Goal: Transaction & Acquisition: Purchase product/service

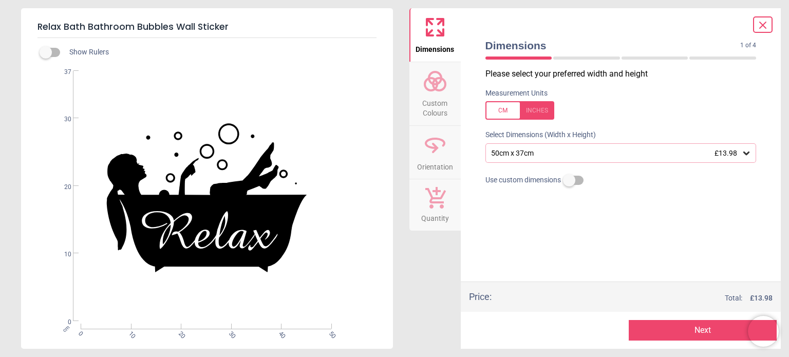
click at [442, 108] on span "Custom Colours" at bounding box center [434, 105] width 49 height 25
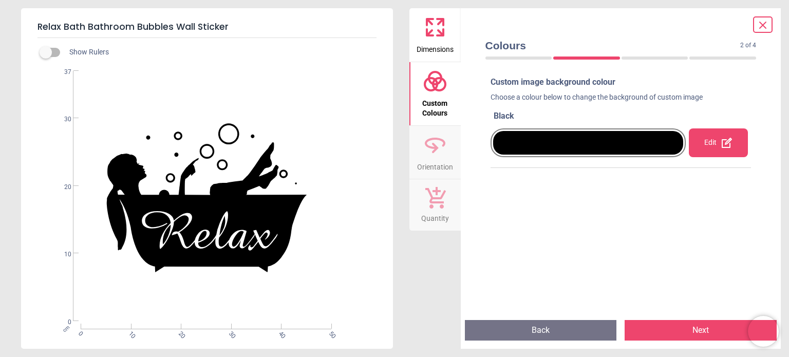
click at [514, 129] on div at bounding box center [588, 142] width 196 height 29
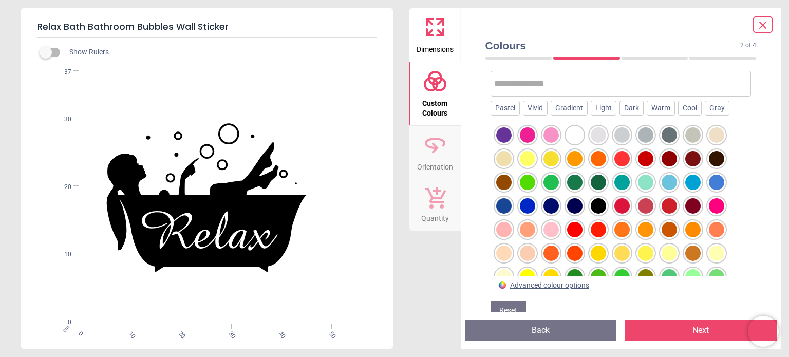
scroll to position [80, 0]
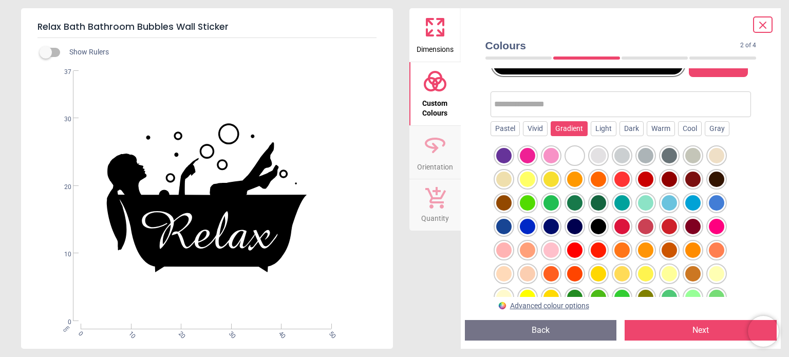
click at [567, 123] on div "Gradient" at bounding box center [568, 128] width 37 height 15
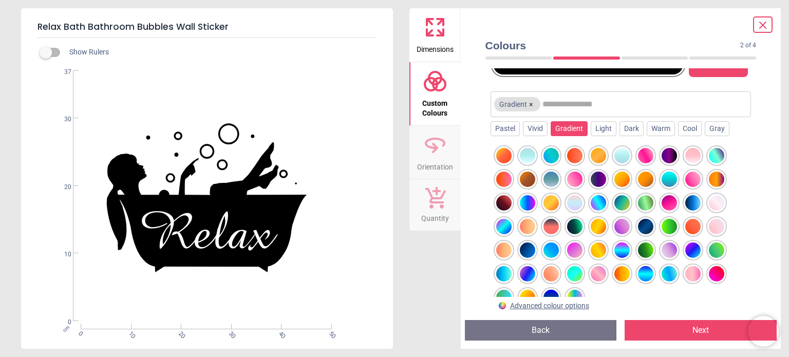
click at [600, 272] on div at bounding box center [597, 273] width 15 height 15
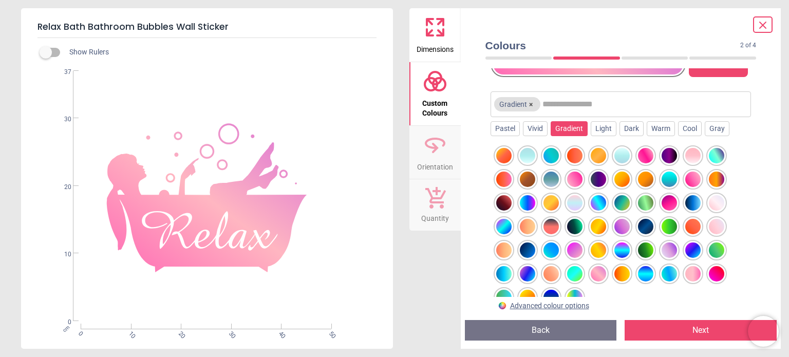
click at [528, 225] on div at bounding box center [527, 226] width 15 height 15
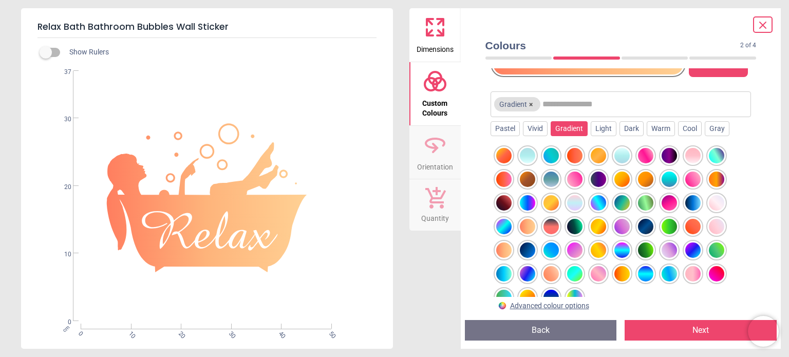
click at [501, 244] on div at bounding box center [503, 249] width 15 height 15
click at [503, 251] on div at bounding box center [503, 249] width 15 height 15
click at [528, 223] on div at bounding box center [527, 226] width 15 height 15
click at [625, 224] on div at bounding box center [621, 226] width 15 height 15
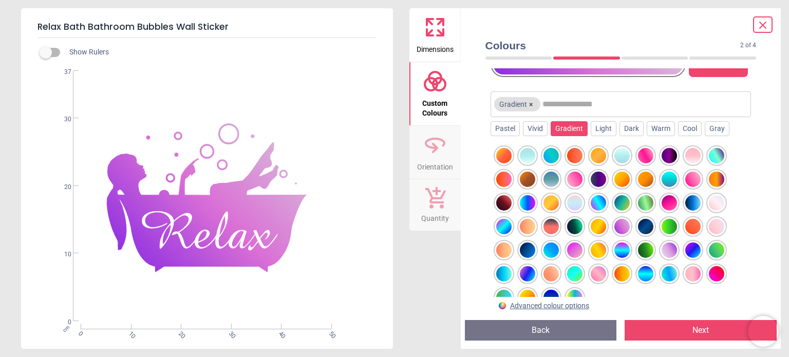
click at [570, 173] on div at bounding box center [574, 178] width 15 height 15
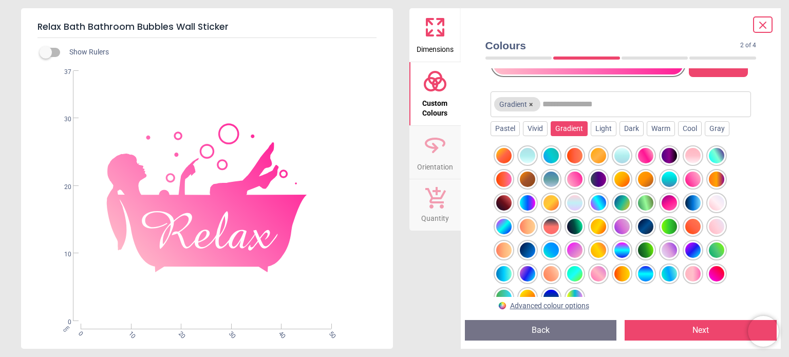
click at [715, 271] on div at bounding box center [715, 273] width 15 height 15
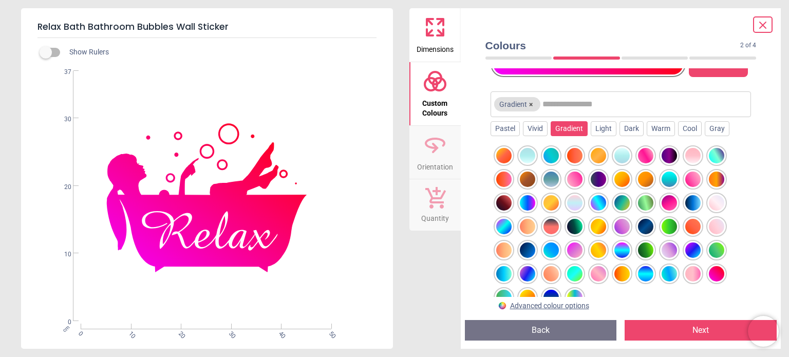
click at [643, 151] on div at bounding box center [645, 155] width 15 height 15
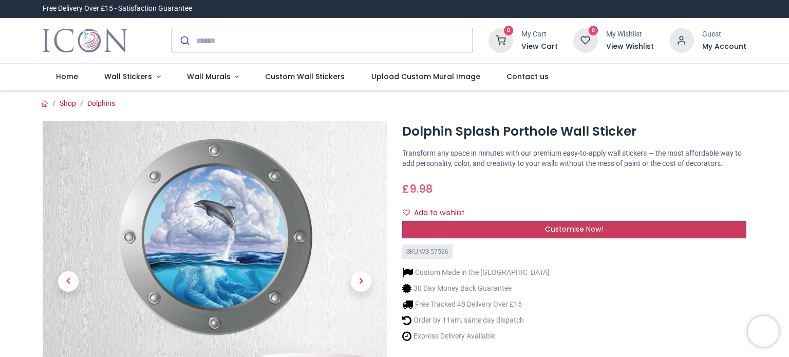
click at [595, 227] on span "Customise Now!" at bounding box center [574, 229] width 58 height 10
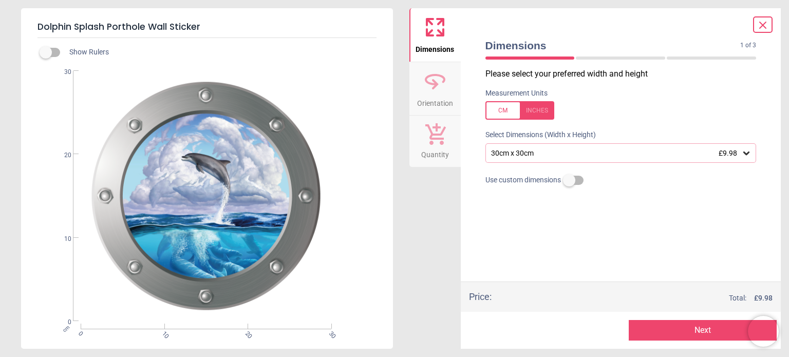
click at [435, 88] on icon at bounding box center [434, 81] width 25 height 25
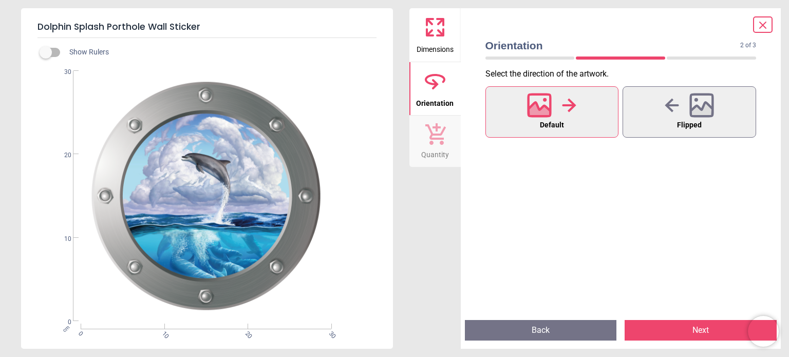
click at [553, 109] on div at bounding box center [551, 105] width 49 height 27
click at [550, 123] on span "Default" at bounding box center [552, 125] width 24 height 13
click at [701, 102] on icon at bounding box center [701, 105] width 25 height 25
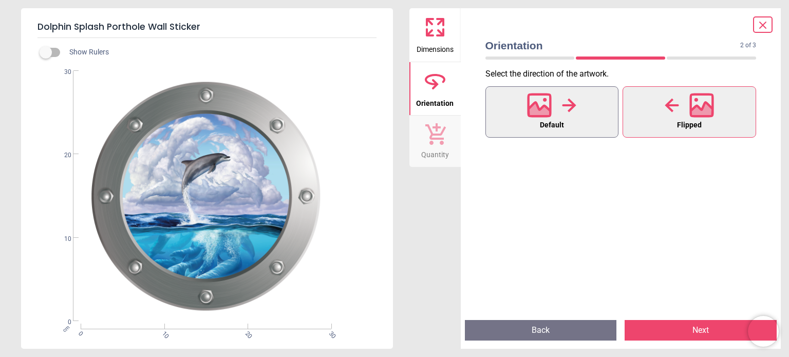
click at [535, 105] on icon at bounding box center [539, 111] width 22 height 18
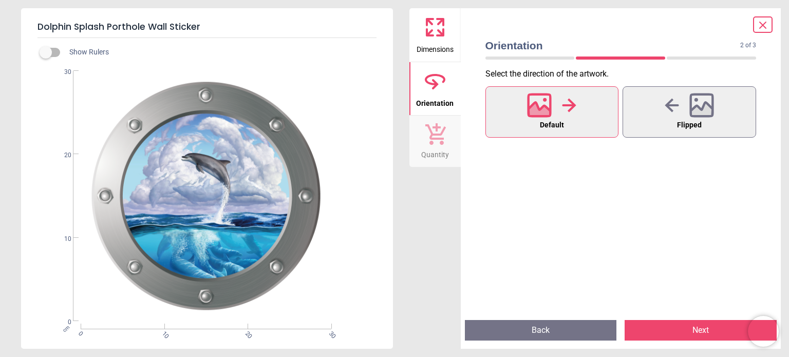
click at [595, 216] on div "Default Flipped" at bounding box center [620, 197] width 287 height 227
click at [437, 29] on icon at bounding box center [434, 27] width 25 height 25
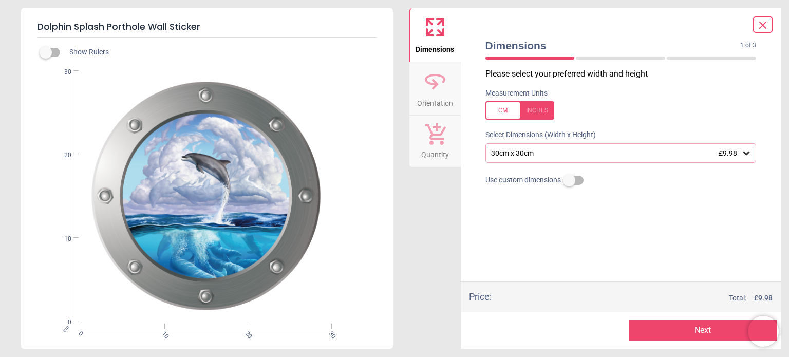
click at [381, 239] on div "cm 0 10 20 30 0 10 20 30" at bounding box center [206, 196] width 370 height 251
click at [513, 47] on span "Dimensions" at bounding box center [612, 45] width 255 height 15
click at [448, 48] on span "Dimensions" at bounding box center [434, 47] width 39 height 15
click at [670, 217] on div "Please select your preferred width and height Measurement Units Select Dimensio…" at bounding box center [620, 174] width 287 height 213
click at [787, 351] on div "Dolphin Splash Porthole Wall Sticker Show Rulers cm 0 10 20 30 0 10 20 30 Dimen…" at bounding box center [394, 178] width 789 height 357
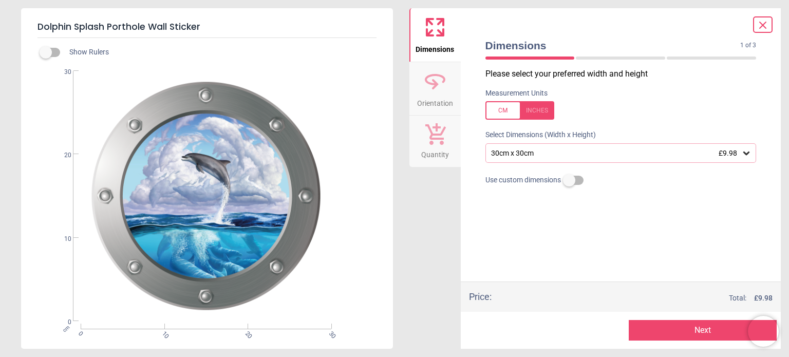
click at [780, 350] on div "Dolphin Splash Porthole Wall Sticker Show Rulers cm 0 10 20 30 0 10 20 30 Dimen…" at bounding box center [394, 178] width 789 height 357
click at [780, 349] on div "Dolphin Splash Porthole Wall Sticker Show Rulers cm 0 10 20 30 0 10 20 30 Dimen…" at bounding box center [394, 178] width 789 height 357
click at [743, 156] on icon at bounding box center [746, 153] width 10 height 10
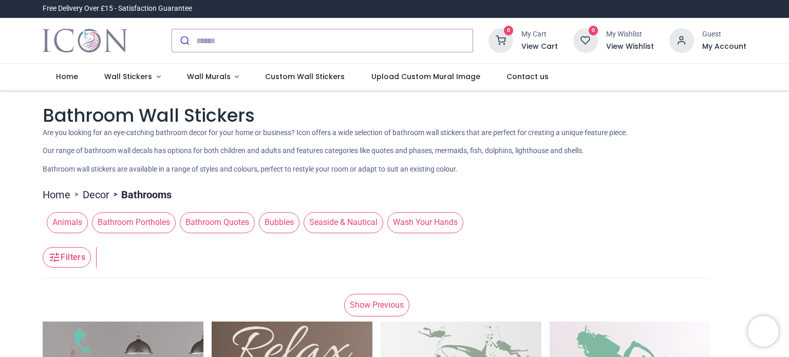
click at [281, 222] on span "Bubbles" at bounding box center [279, 222] width 41 height 21
click at [278, 220] on span "Bubbles" at bounding box center [279, 222] width 41 height 21
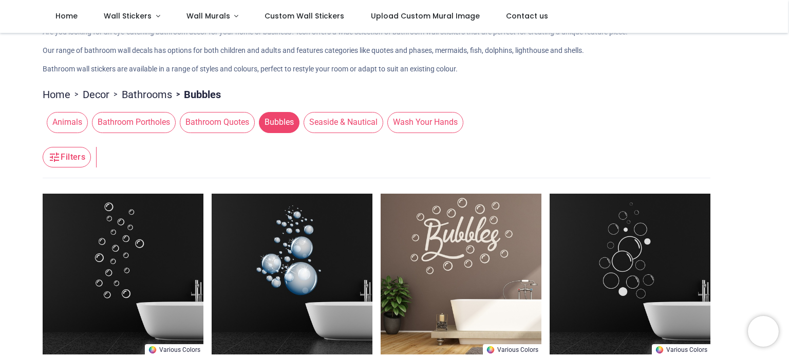
scroll to position [41, 0]
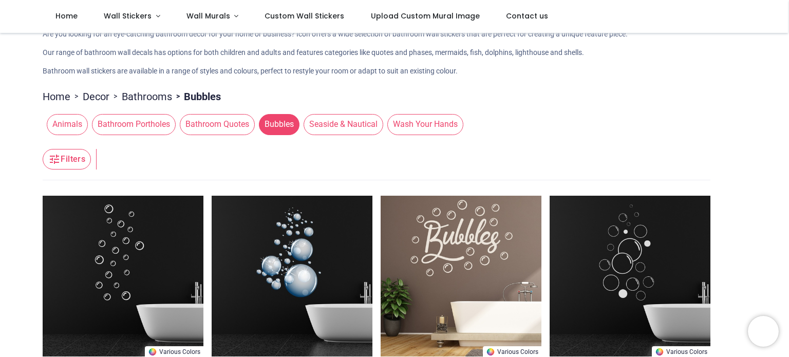
click at [322, 127] on span "Seaside & Nautical" at bounding box center [343, 124] width 80 height 21
click at [326, 123] on span "Seaside & Nautical" at bounding box center [343, 124] width 80 height 21
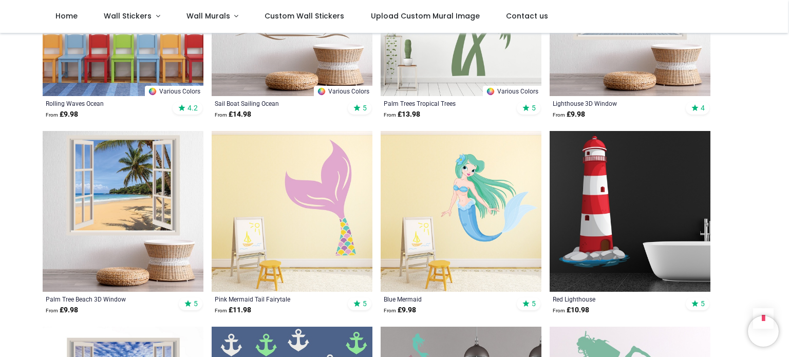
scroll to position [513, 0]
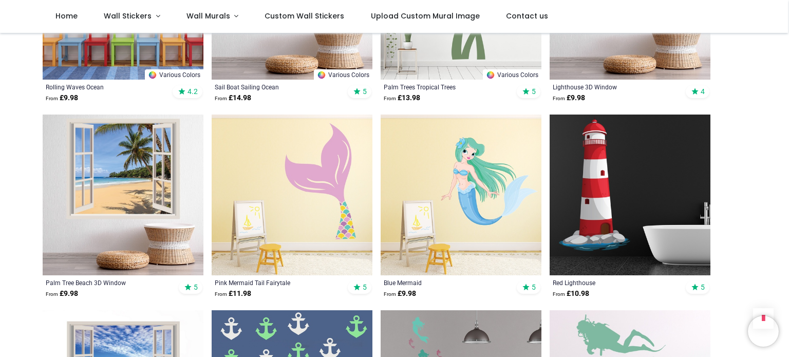
click at [160, 155] on img at bounding box center [123, 194] width 161 height 161
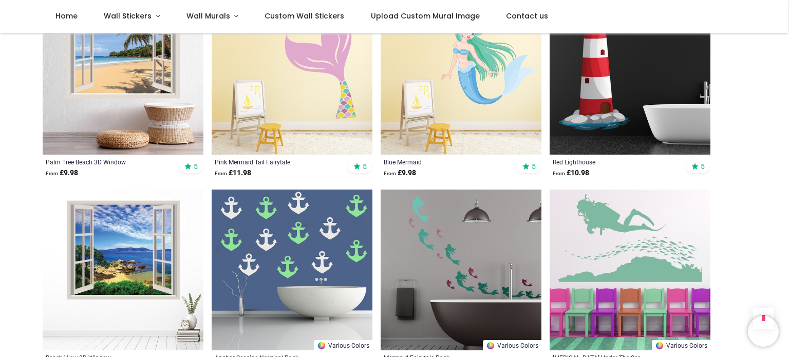
scroll to position [719, 0]
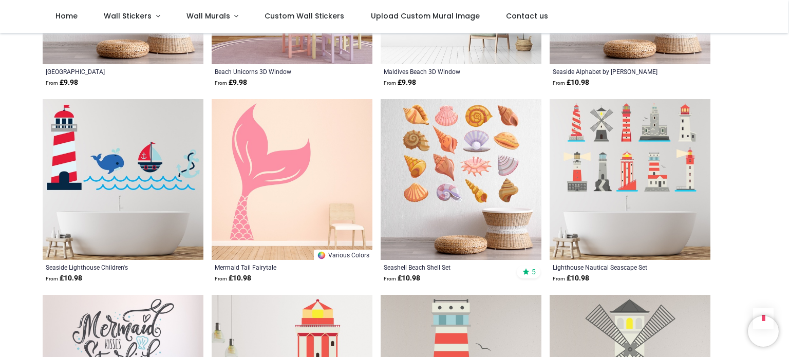
scroll to position [2505, 0]
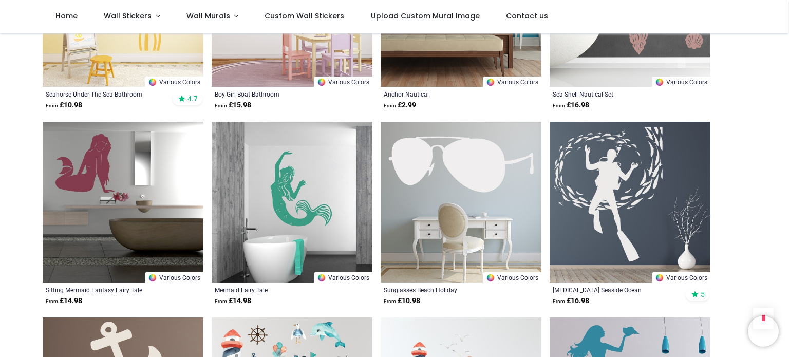
scroll to position [3265, 0]
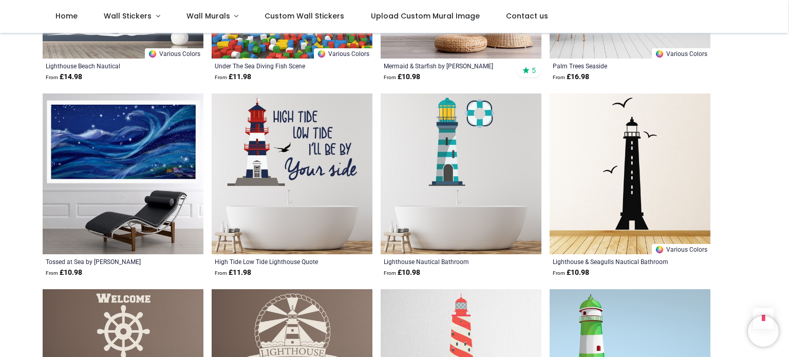
scroll to position [5051, 0]
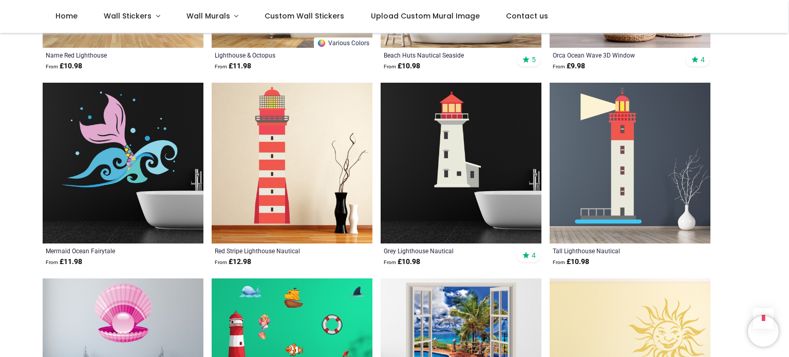
scroll to position [4435, 0]
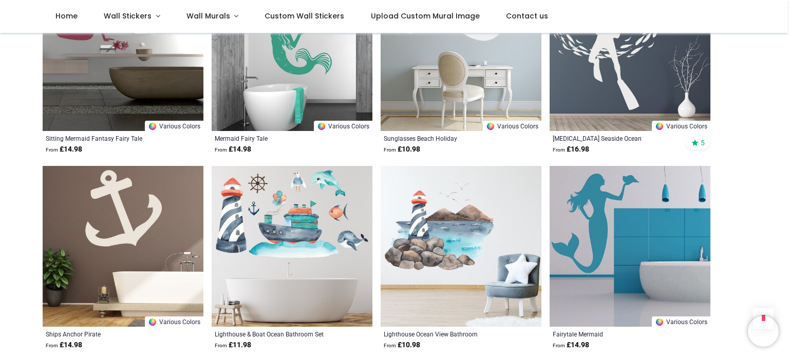
scroll to position [3450, 0]
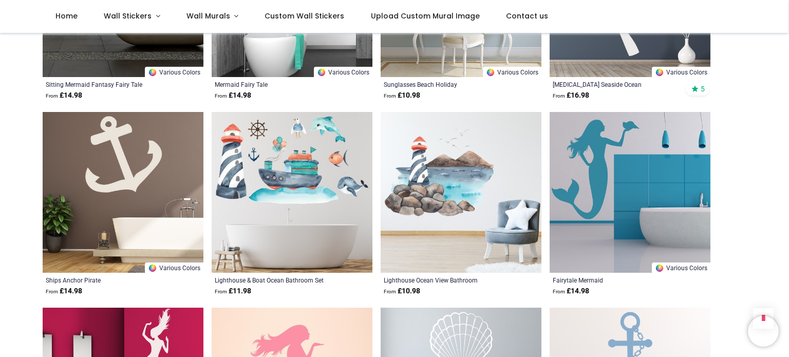
click at [606, 178] on img at bounding box center [629, 192] width 161 height 161
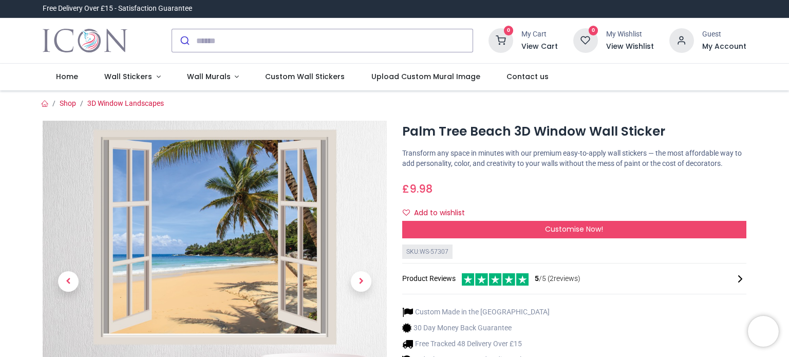
click at [367, 221] on link at bounding box center [360, 281] width 51 height 225
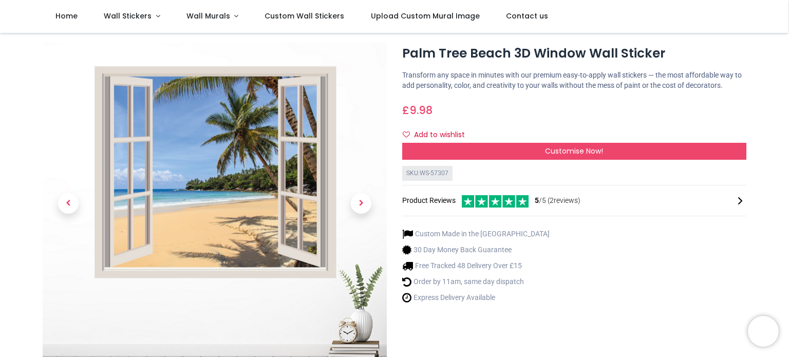
scroll to position [21, 0]
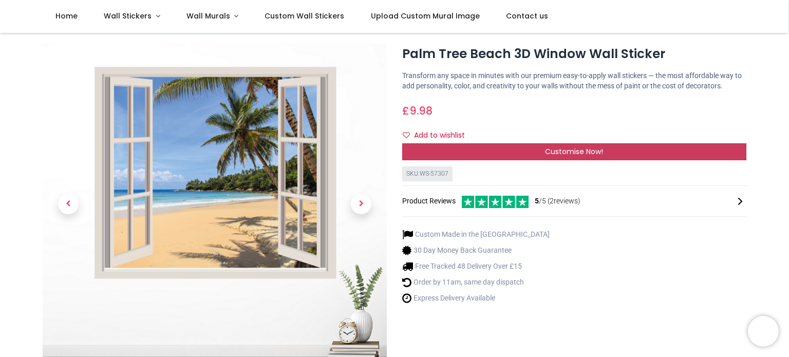
click at [561, 149] on span "Customise Now!" at bounding box center [574, 151] width 58 height 10
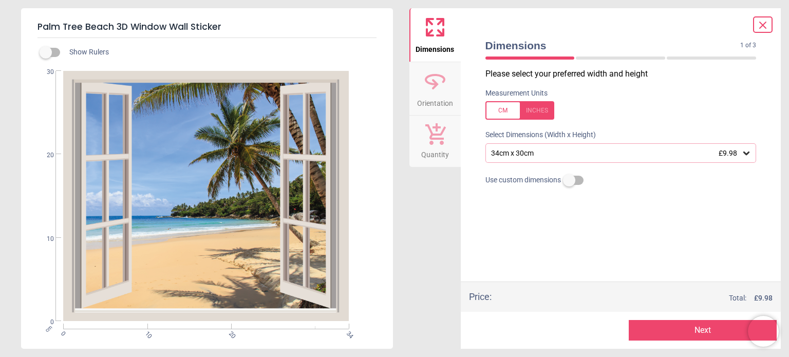
drag, startPoint x: 725, startPoint y: 141, endPoint x: 737, endPoint y: 144, distance: 12.2
click at [737, 144] on div "Please select your preferred width and height Measurement Units Select Dimensio…" at bounding box center [620, 174] width 287 height 213
click at [746, 153] on icon at bounding box center [746, 153] width 6 height 4
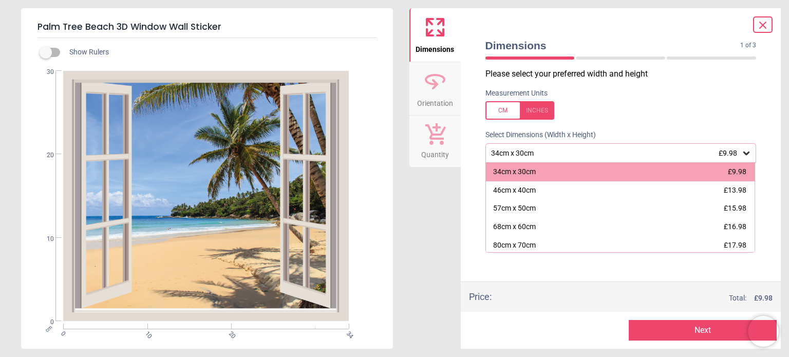
click at [697, 59] on div at bounding box center [710, 57] width 89 height 3
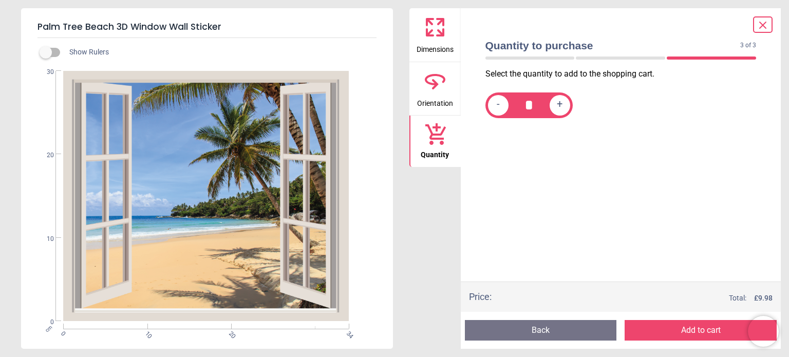
click at [696, 57] on div at bounding box center [710, 57] width 89 height 3
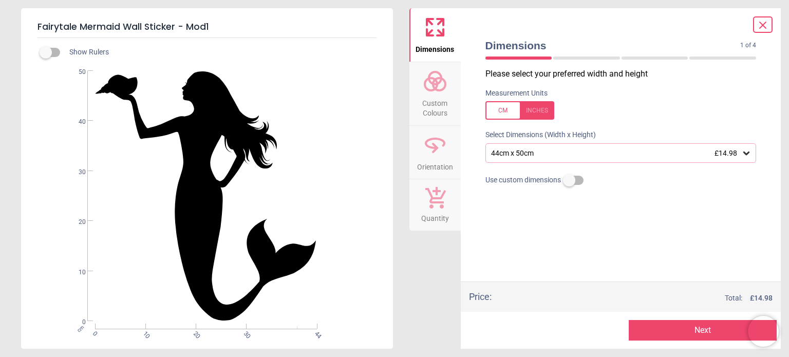
click at [569, 180] on label at bounding box center [569, 180] width 0 height 0
click at [575, 205] on input "**" at bounding box center [620, 196] width 271 height 23
click at [426, 114] on span "Custom Colours" at bounding box center [434, 105] width 49 height 25
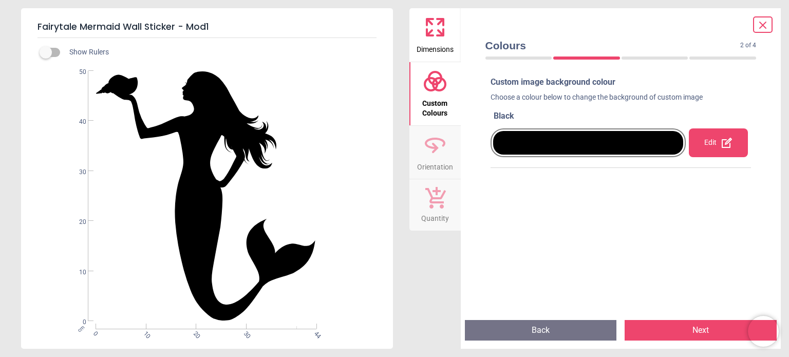
click at [551, 146] on div at bounding box center [588, 143] width 190 height 24
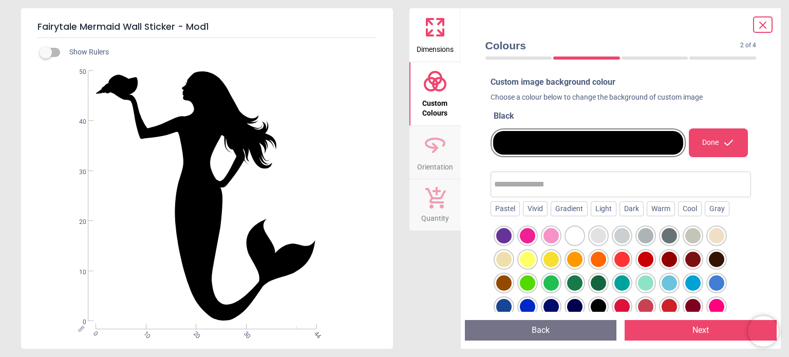
click at [735, 258] on div at bounding box center [620, 299] width 261 height 155
click at [574, 210] on div "Gradient" at bounding box center [568, 208] width 37 height 15
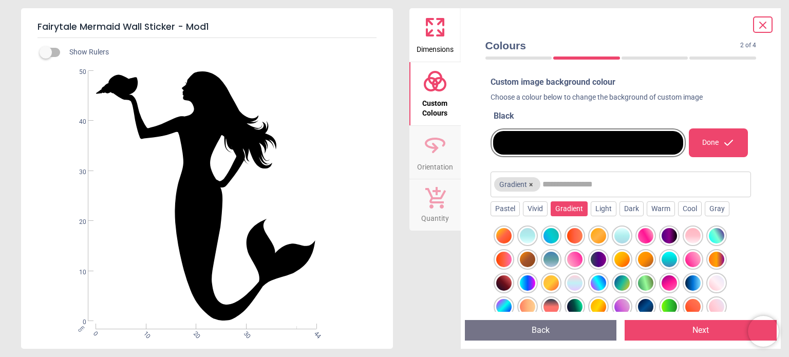
click at [719, 232] on div at bounding box center [715, 235] width 15 height 15
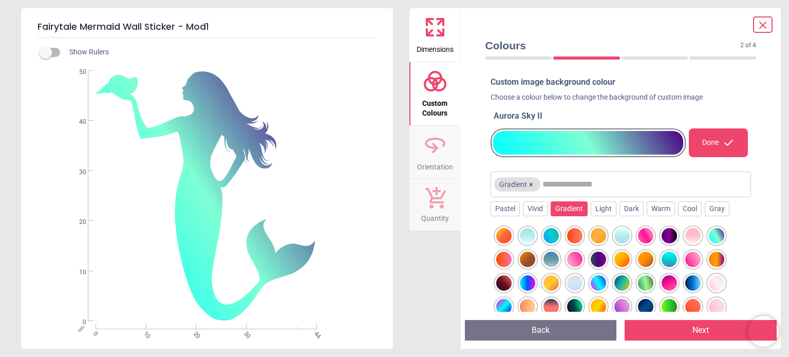
scroll to position [121, 0]
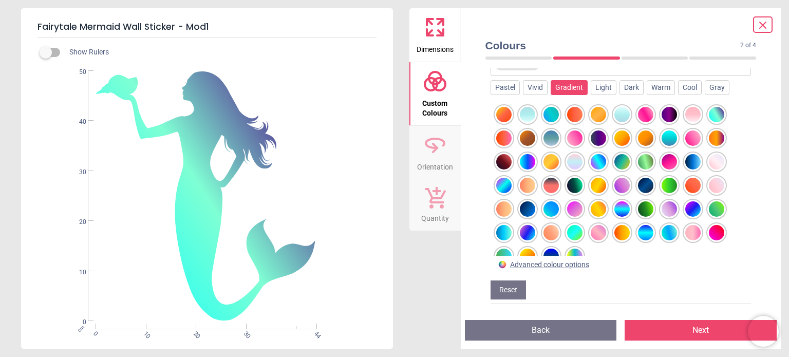
click at [669, 160] on div at bounding box center [668, 161] width 15 height 15
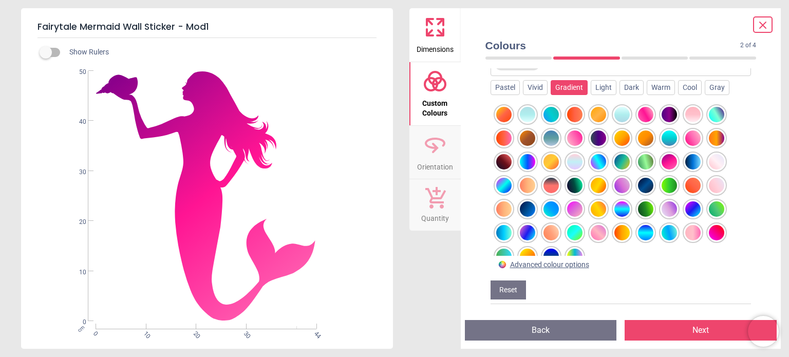
click at [693, 134] on div at bounding box center [692, 137] width 15 height 15
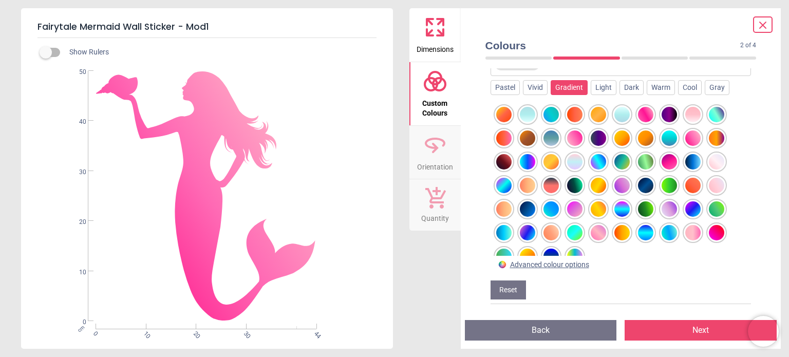
click at [643, 114] on div at bounding box center [645, 114] width 15 height 15
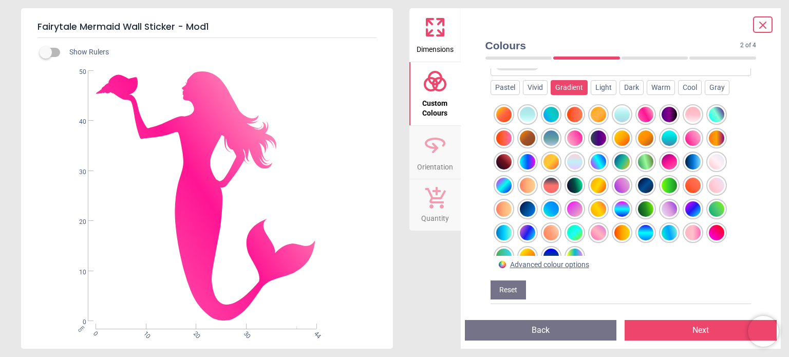
click at [576, 133] on div at bounding box center [574, 137] width 15 height 15
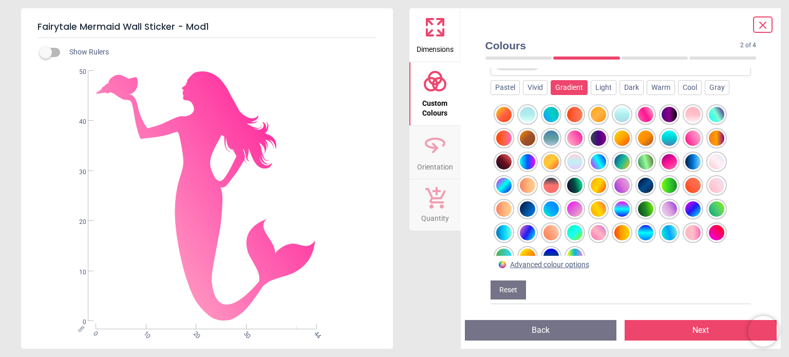
click at [691, 111] on div at bounding box center [692, 114] width 15 height 15
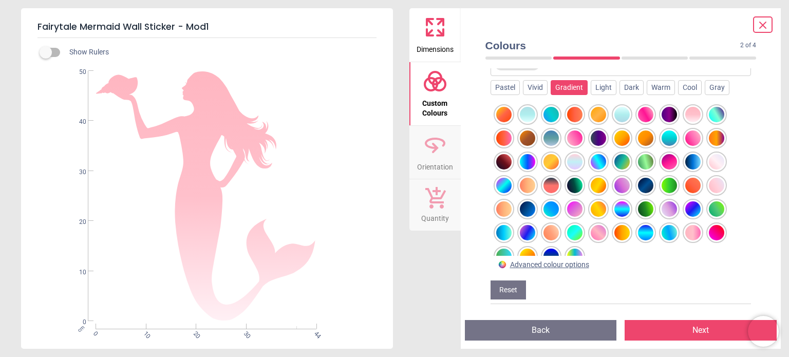
click at [715, 186] on div at bounding box center [715, 185] width 15 height 15
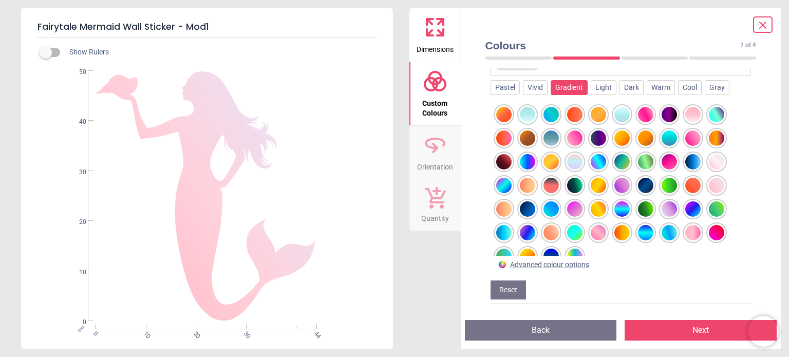
click at [714, 156] on div at bounding box center [715, 161] width 15 height 15
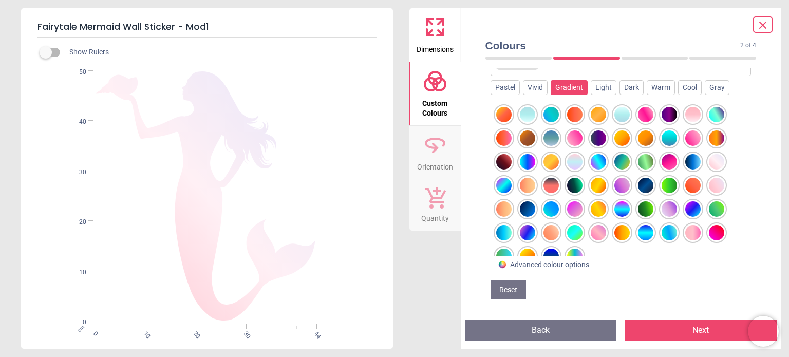
click at [717, 186] on div at bounding box center [715, 185] width 15 height 15
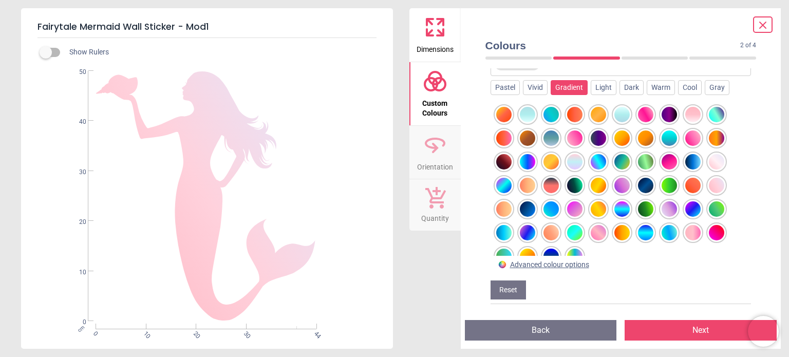
click at [710, 206] on div at bounding box center [715, 208] width 15 height 15
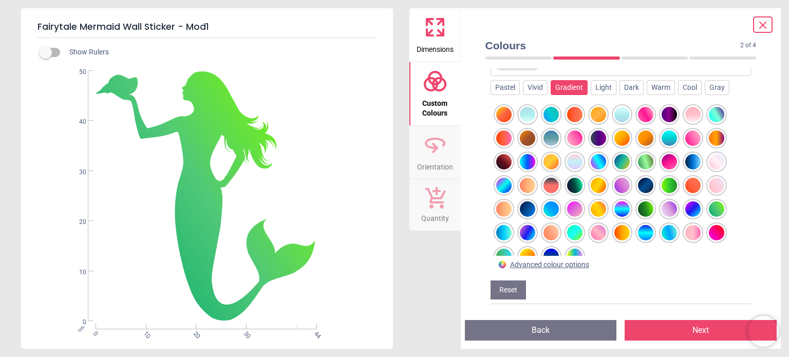
click at [714, 230] on div at bounding box center [715, 232] width 15 height 15
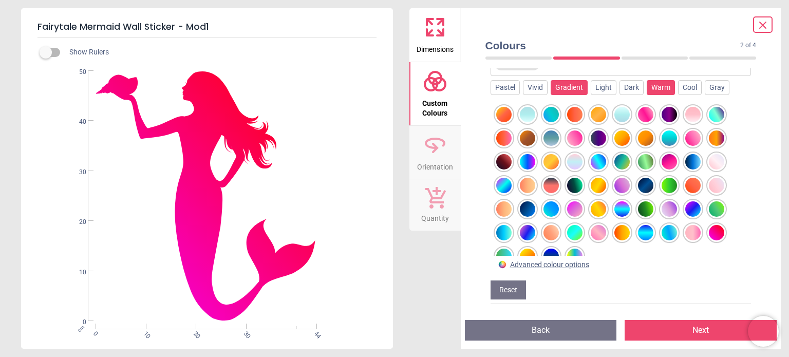
click at [657, 84] on div "Warm" at bounding box center [660, 87] width 28 height 15
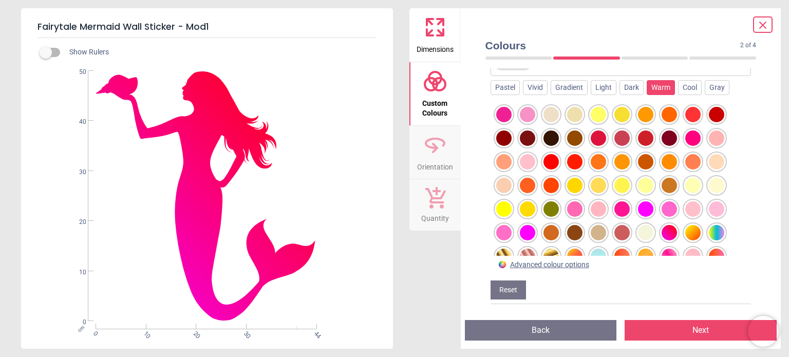
click at [643, 210] on div at bounding box center [645, 208] width 15 height 15
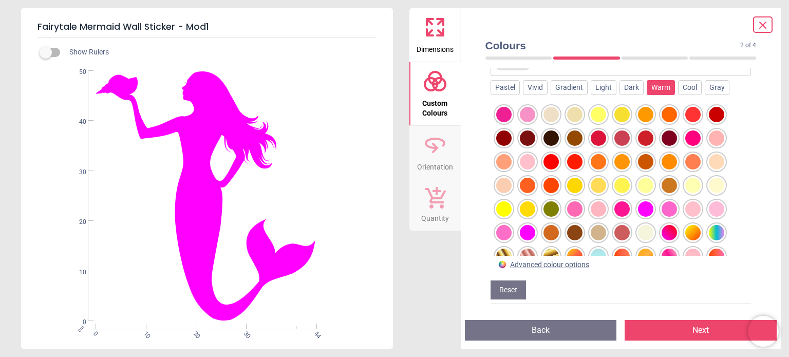
click at [621, 208] on div at bounding box center [621, 208] width 15 height 15
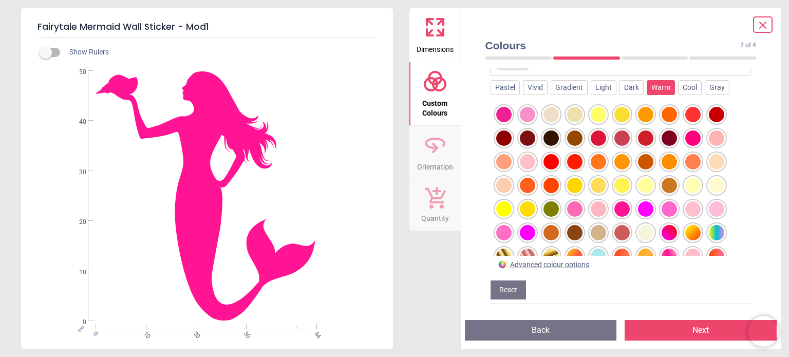
click at [691, 136] on div at bounding box center [692, 137] width 15 height 15
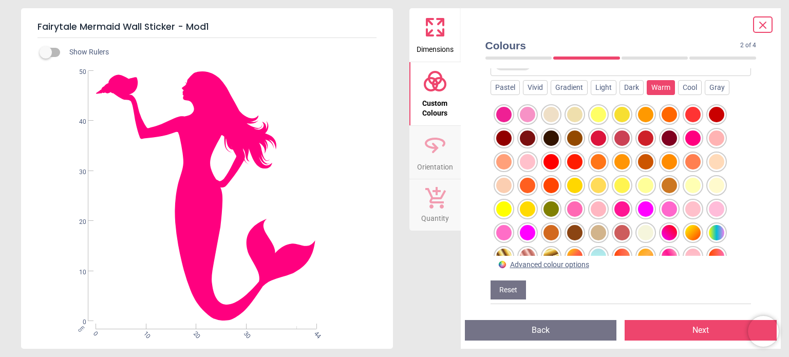
click at [526, 112] on div at bounding box center [527, 114] width 15 height 15
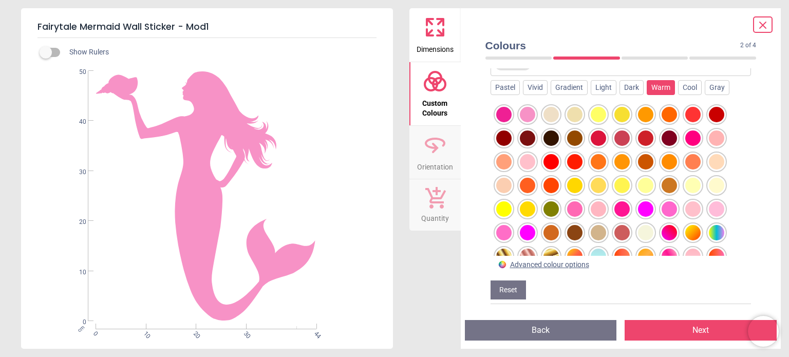
click at [501, 115] on div at bounding box center [503, 114] width 15 height 15
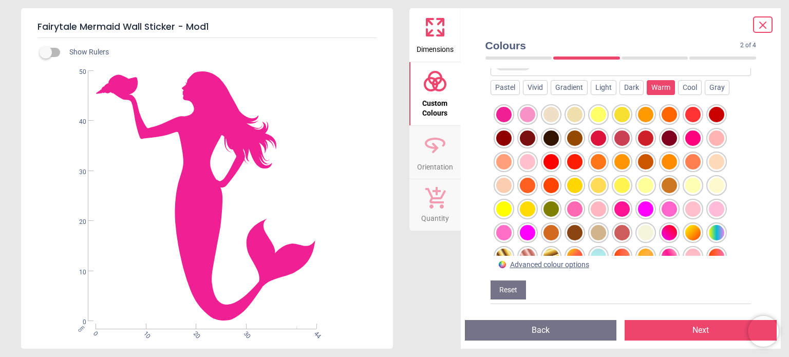
click at [532, 161] on div at bounding box center [527, 161] width 15 height 15
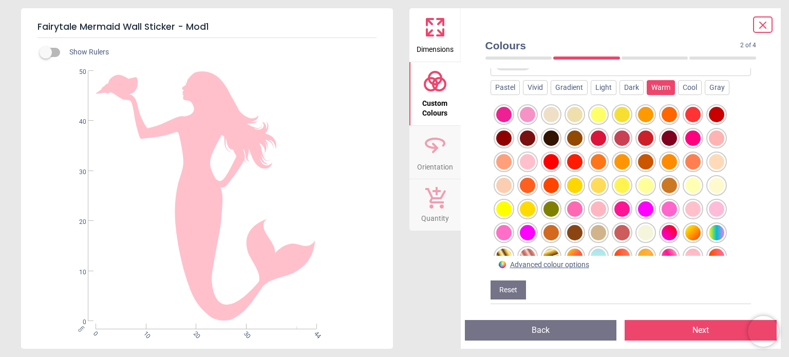
click at [716, 205] on div at bounding box center [715, 208] width 15 height 15
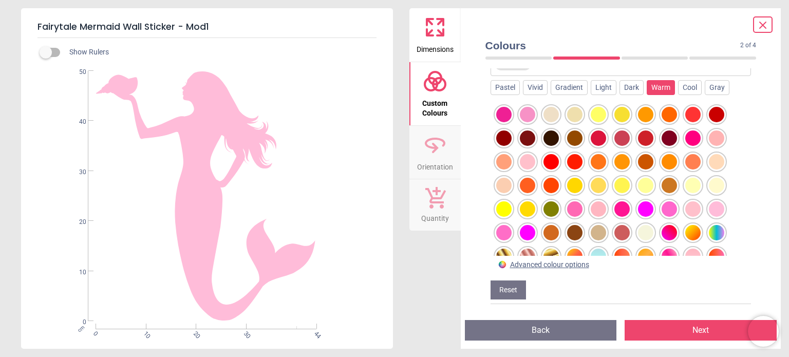
click at [668, 205] on div at bounding box center [668, 208] width 15 height 15
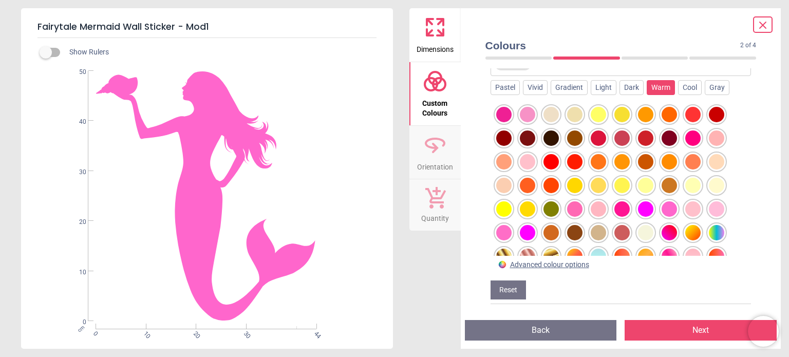
click at [528, 228] on div at bounding box center [527, 232] width 15 height 15
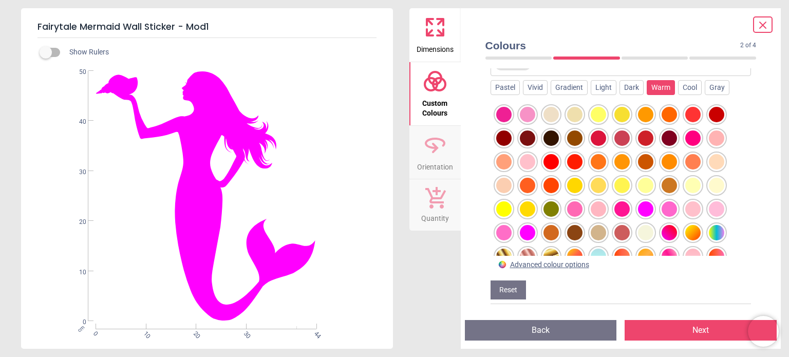
click at [499, 232] on div at bounding box center [503, 232] width 15 height 15
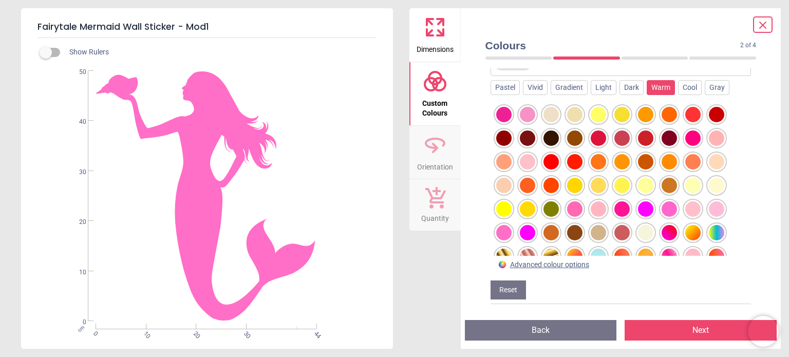
click at [716, 230] on div at bounding box center [715, 232] width 15 height 15
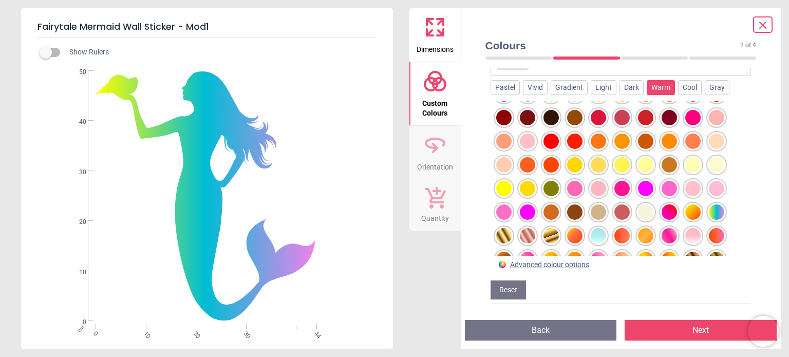
scroll to position [61, 0]
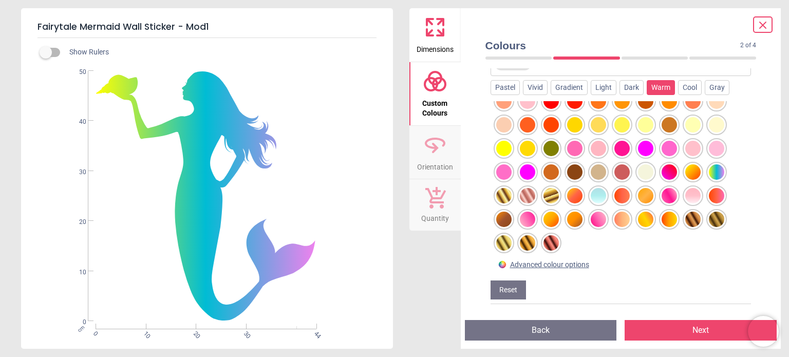
click at [502, 196] on div at bounding box center [503, 195] width 15 height 15
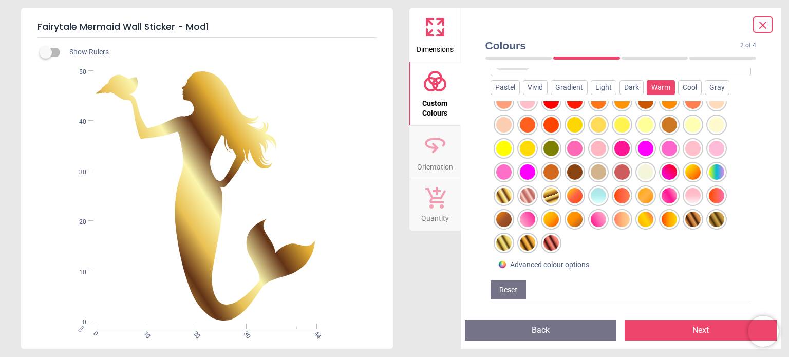
click at [548, 193] on div at bounding box center [550, 195] width 15 height 15
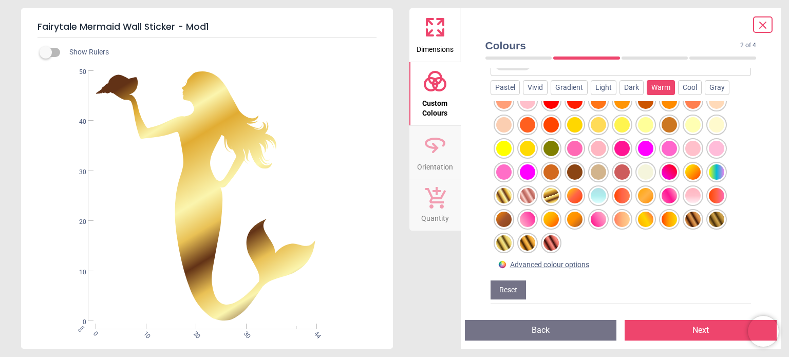
click at [501, 240] on div at bounding box center [503, 242] width 15 height 15
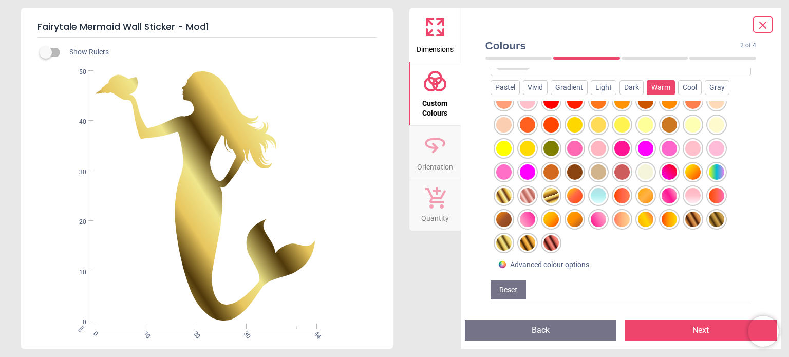
click at [527, 240] on div at bounding box center [527, 242] width 15 height 15
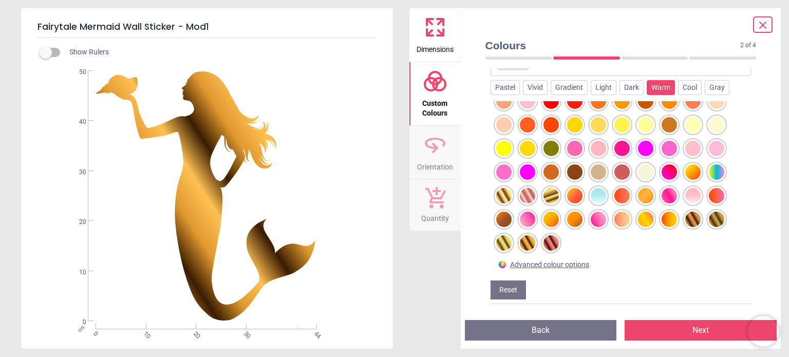
click at [548, 240] on div at bounding box center [550, 242] width 15 height 15
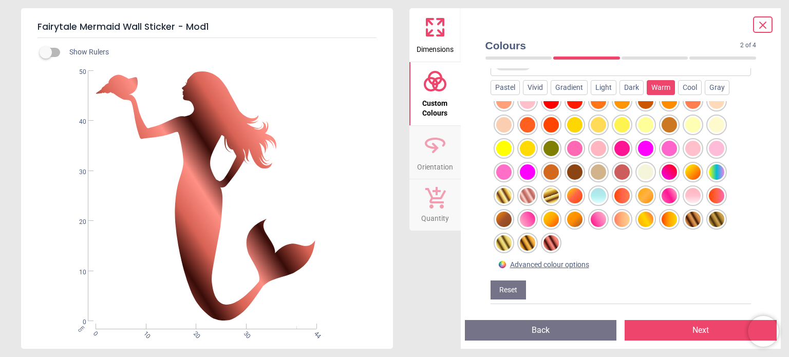
click at [691, 219] on div at bounding box center [692, 219] width 15 height 15
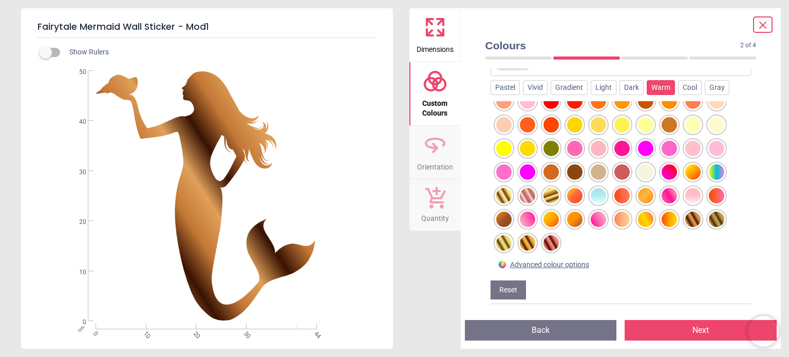
click at [718, 218] on div at bounding box center [715, 219] width 15 height 15
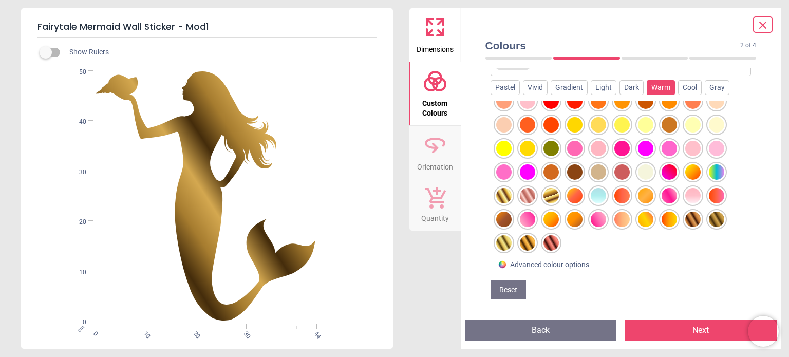
click at [595, 169] on div at bounding box center [597, 171] width 15 height 15
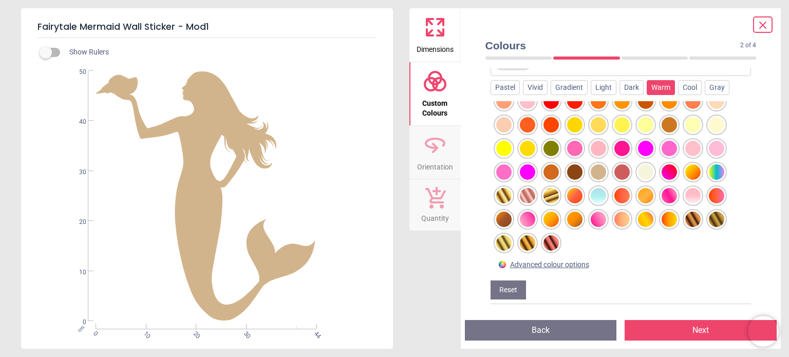
drag, startPoint x: 550, startPoint y: 193, endPoint x: 515, endPoint y: 229, distance: 50.8
click at [515, 229] on div at bounding box center [620, 178] width 261 height 155
click at [549, 195] on div at bounding box center [550, 195] width 15 height 15
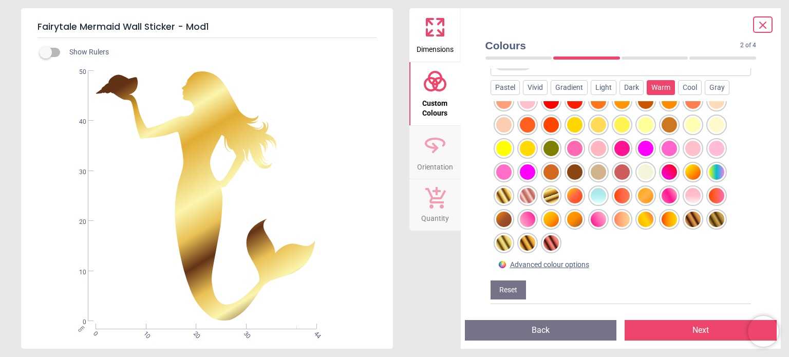
click at [499, 195] on div at bounding box center [503, 195] width 15 height 15
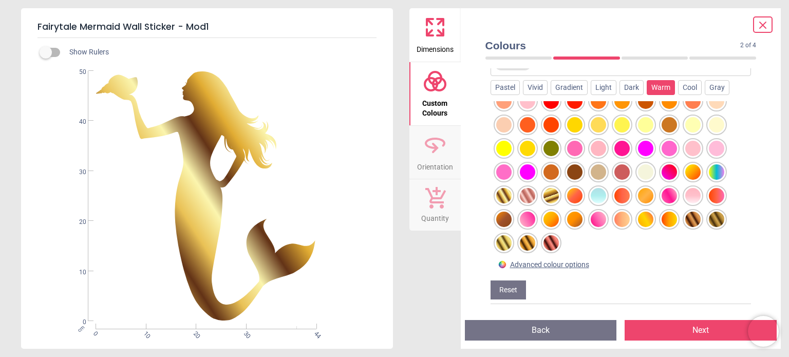
click at [502, 244] on div at bounding box center [503, 242] width 15 height 15
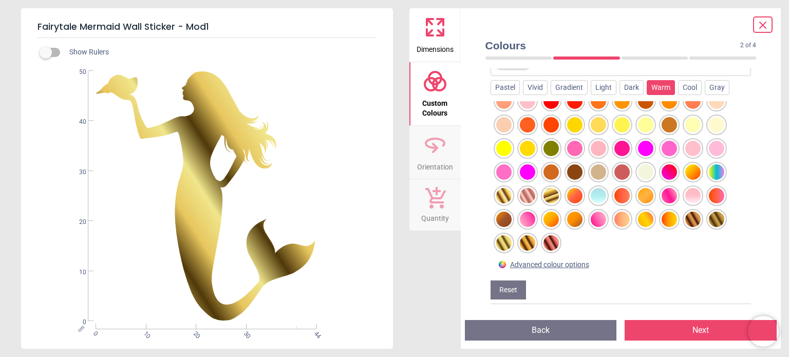
click at [526, 240] on div at bounding box center [527, 242] width 15 height 15
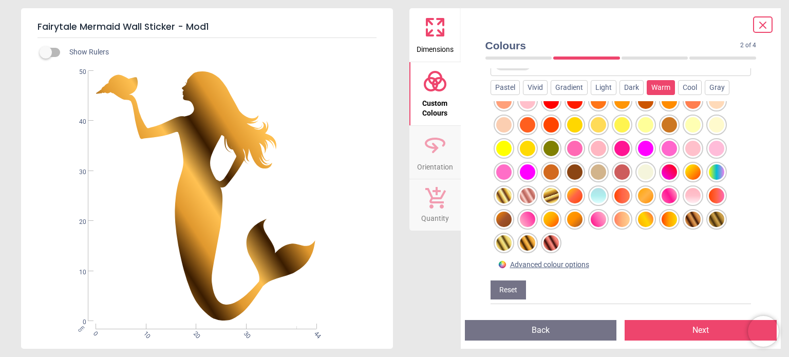
click at [501, 240] on div at bounding box center [503, 242] width 15 height 15
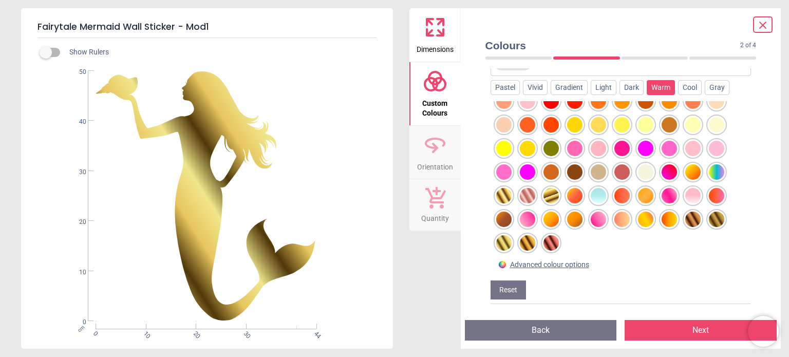
click at [694, 215] on div at bounding box center [692, 219] width 15 height 15
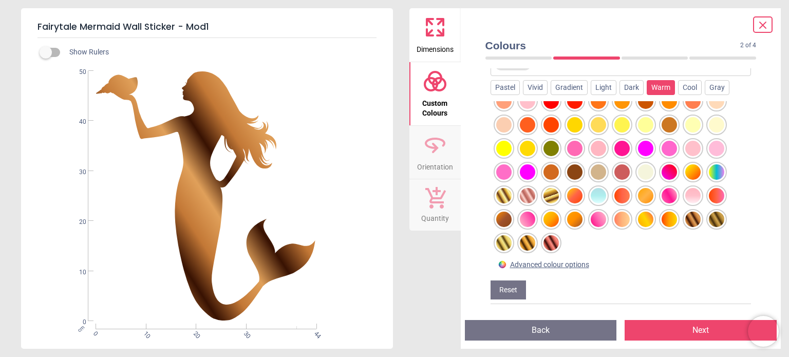
click at [715, 219] on div at bounding box center [715, 219] width 15 height 15
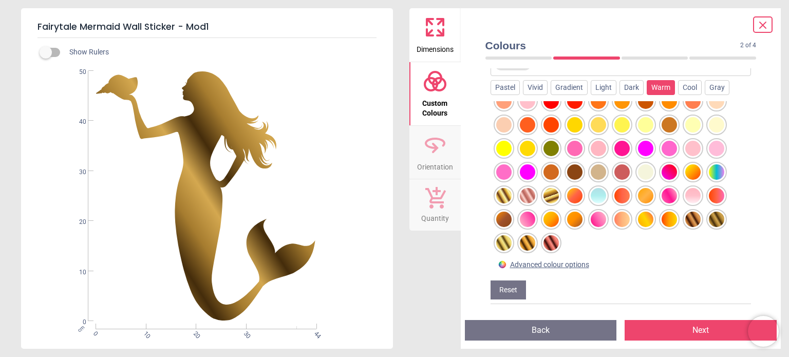
click at [525, 238] on div at bounding box center [527, 242] width 15 height 15
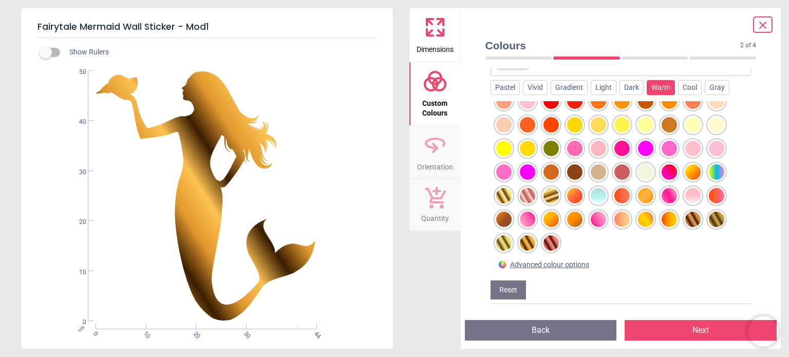
click at [497, 243] on div at bounding box center [503, 242] width 15 height 15
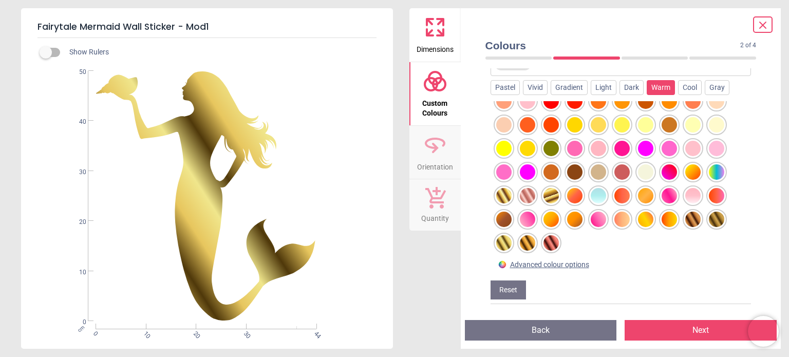
click at [666, 197] on div at bounding box center [668, 195] width 15 height 15
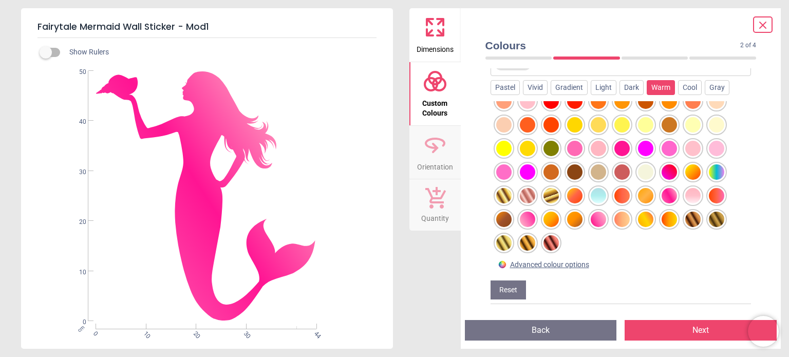
click at [640, 145] on div at bounding box center [645, 148] width 15 height 15
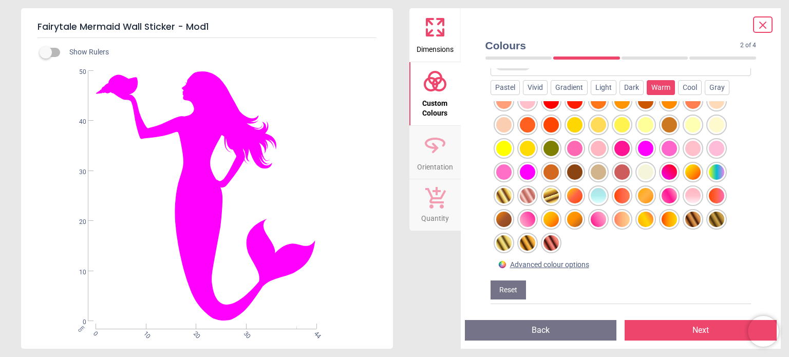
click at [667, 169] on div at bounding box center [668, 171] width 15 height 15
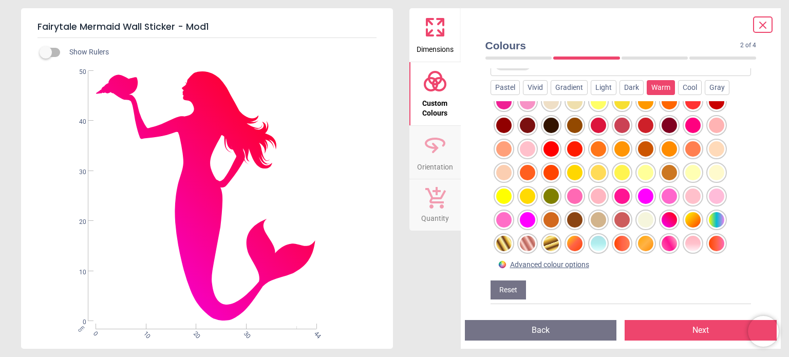
scroll to position [0, 0]
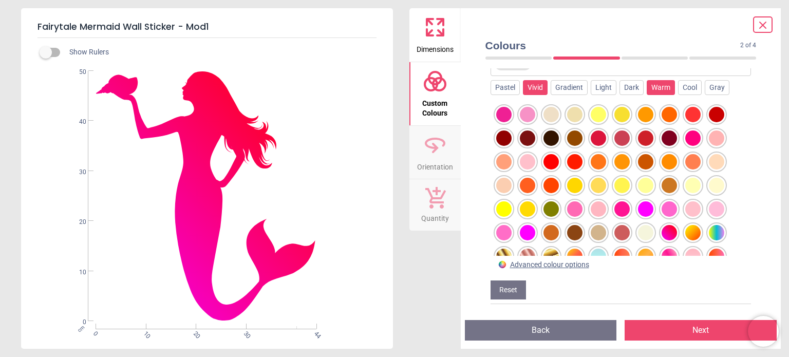
click at [534, 86] on div "Vivid" at bounding box center [535, 87] width 25 height 15
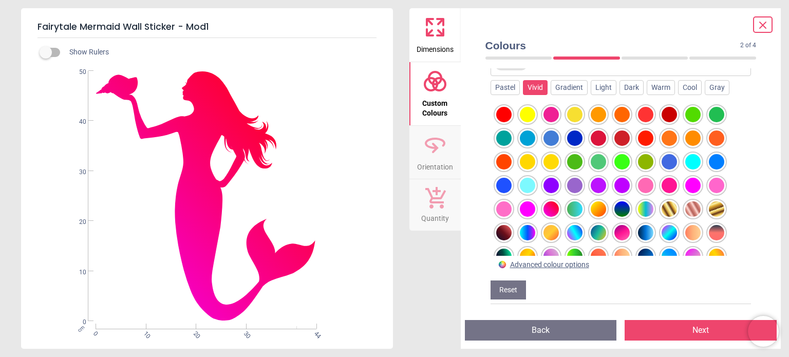
click at [548, 113] on div at bounding box center [550, 114] width 15 height 15
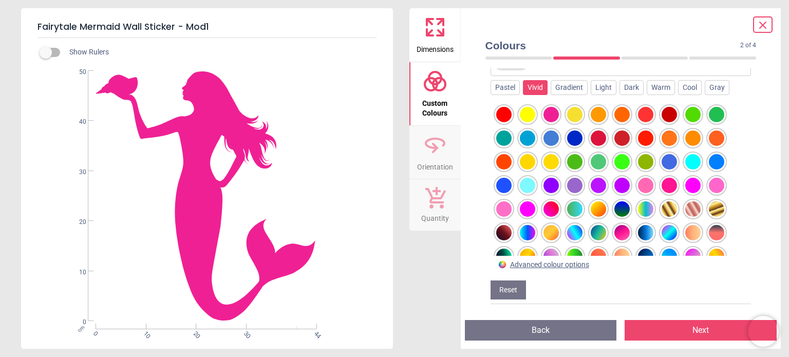
click at [691, 182] on div at bounding box center [692, 185] width 15 height 15
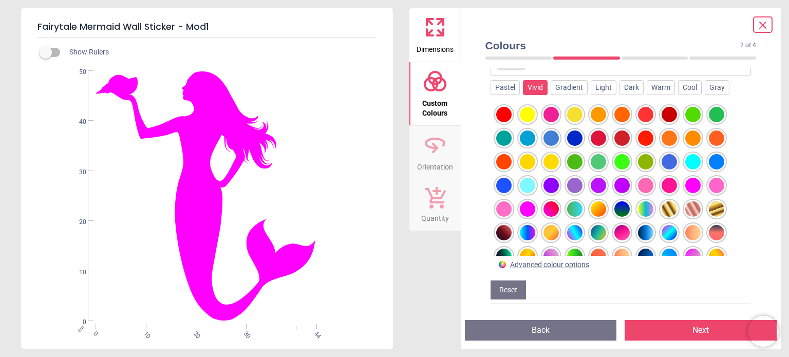
click at [713, 182] on div at bounding box center [715, 185] width 15 height 15
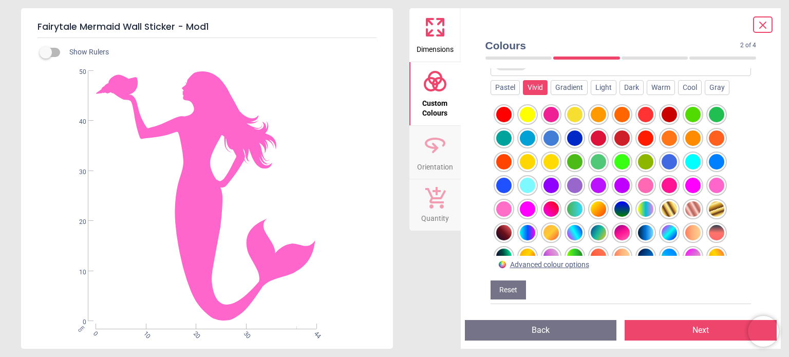
click at [624, 229] on div at bounding box center [621, 232] width 15 height 15
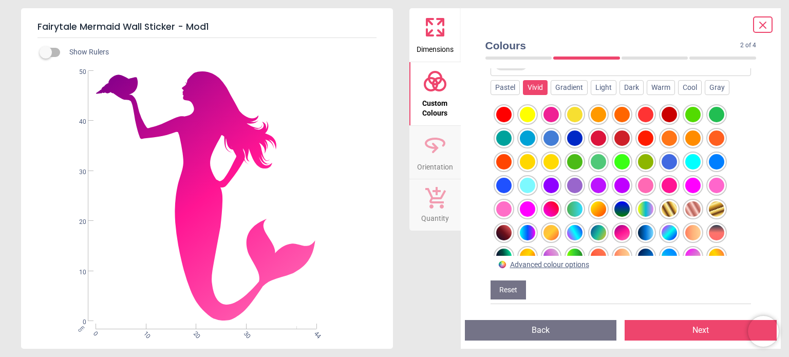
click at [732, 295] on div "Berry Burst Done Vivid × Pastel Vivid Gradient Light Dark Warm Cool Gray Advanc…" at bounding box center [620, 146] width 261 height 315
click at [669, 181] on div at bounding box center [668, 185] width 15 height 15
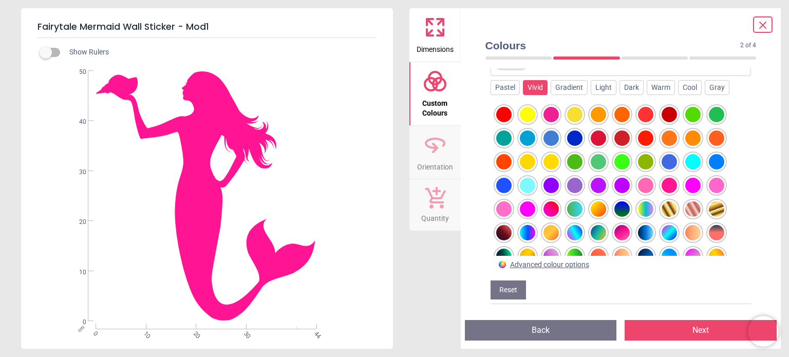
drag, startPoint x: 669, startPoint y: 181, endPoint x: 485, endPoint y: 198, distance: 185.6
click at [485, 198] on div "Custom image background colour Choose a colour below to change the background o…" at bounding box center [620, 189] width 287 height 243
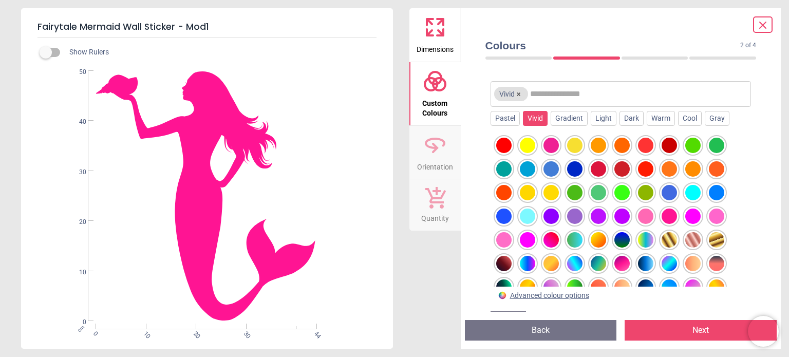
scroll to position [80, 0]
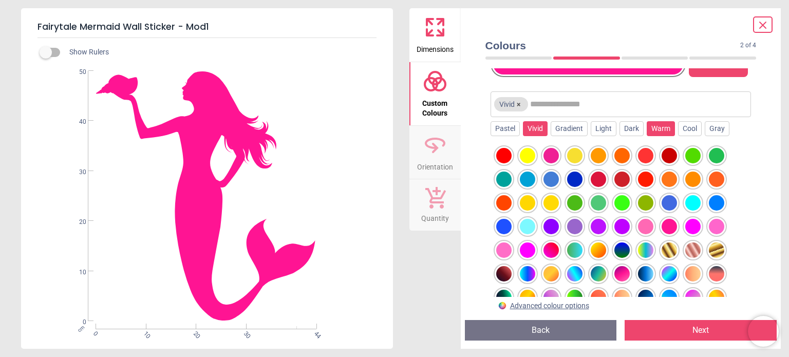
click at [657, 126] on div "Warm" at bounding box center [660, 128] width 28 height 15
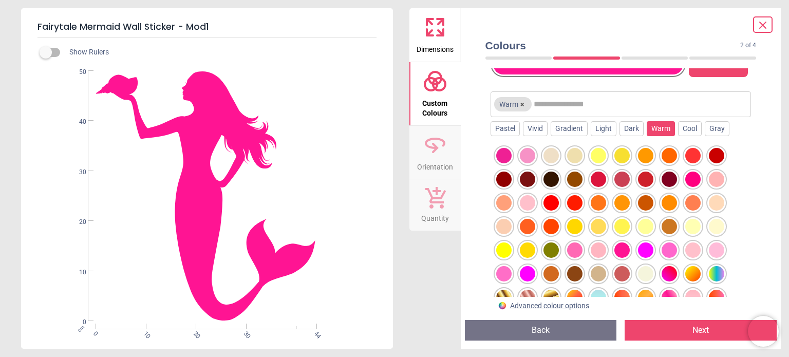
click at [622, 247] on div at bounding box center [621, 249] width 15 height 15
click at [504, 156] on div at bounding box center [503, 155] width 15 height 15
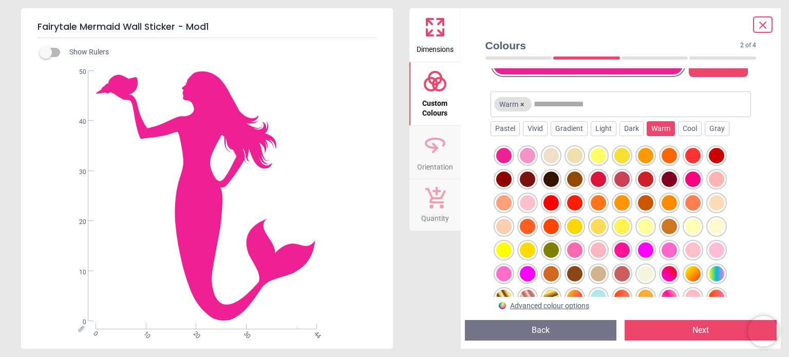
click at [669, 274] on div at bounding box center [668, 273] width 15 height 15
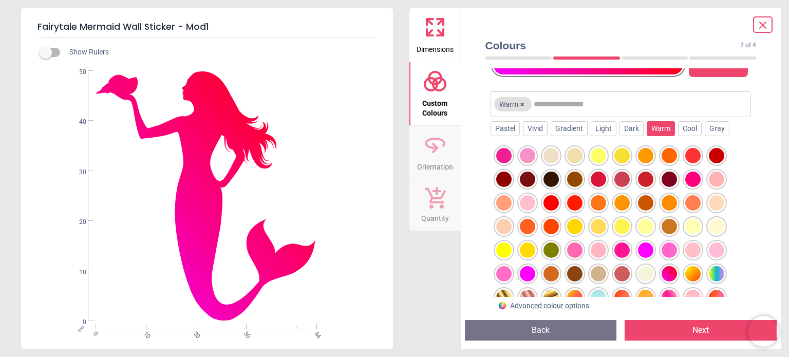
click at [766, 254] on div "Colours 2 of 4 2 of 5 Custom image background colour Choose a colour below to c…" at bounding box center [620, 178] width 320 height 340
click at [774, 314] on div "Preview Back Next Next" at bounding box center [620, 330] width 320 height 37
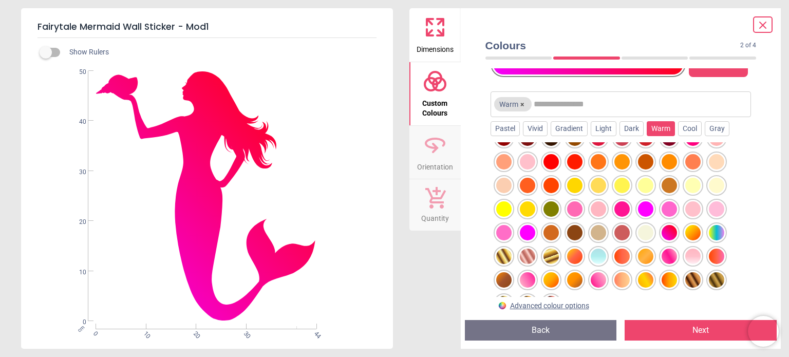
scroll to position [61, 0]
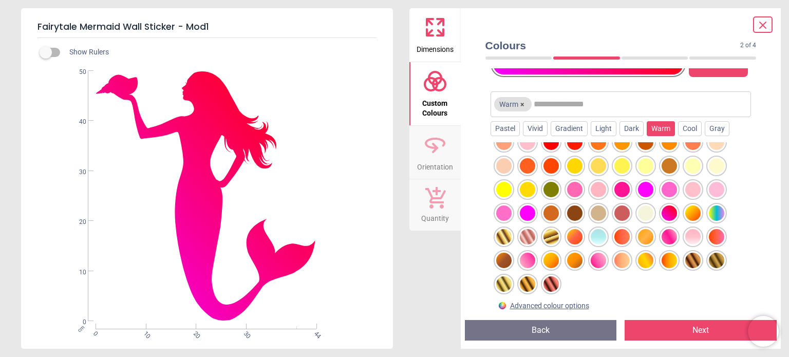
click at [667, 236] on div at bounding box center [668, 236] width 15 height 15
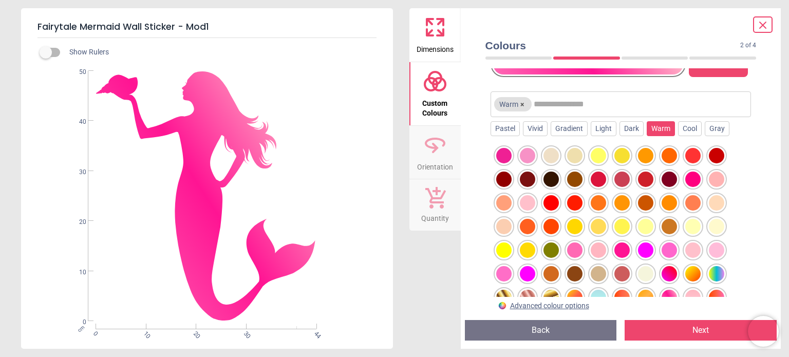
scroll to position [0, 0]
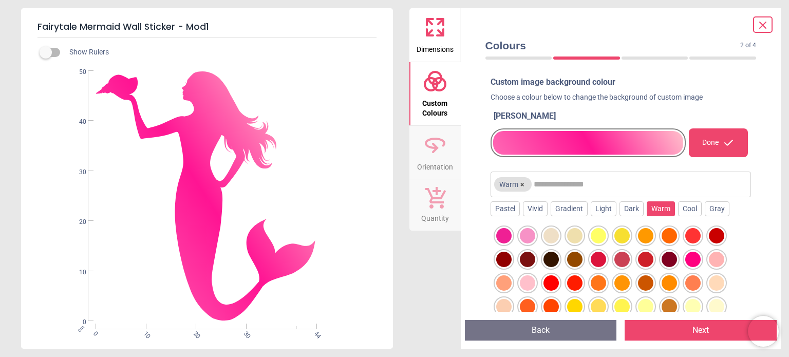
click at [499, 234] on div at bounding box center [503, 235] width 15 height 15
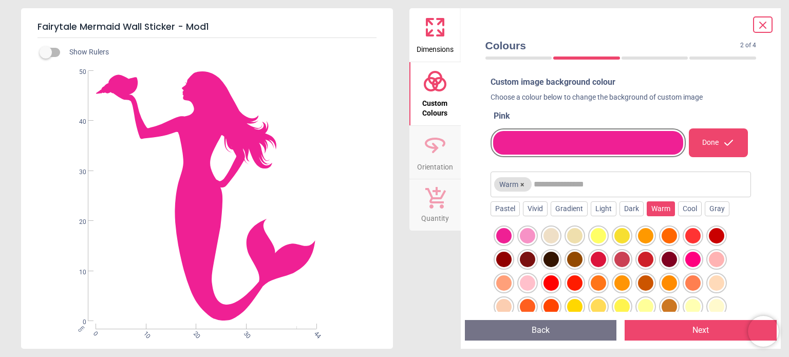
click at [694, 258] on div at bounding box center [692, 259] width 15 height 15
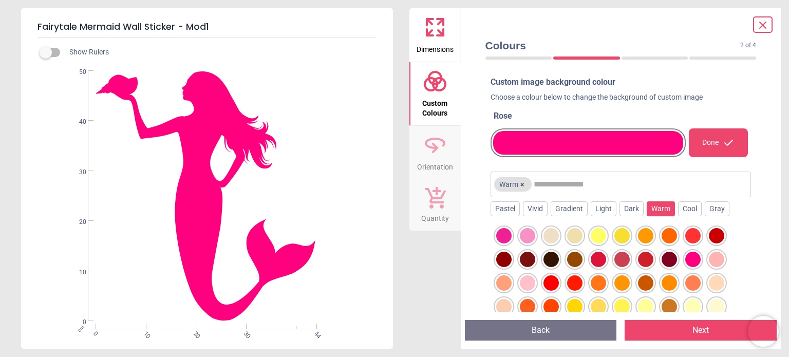
click at [503, 232] on div at bounding box center [503, 235] width 15 height 15
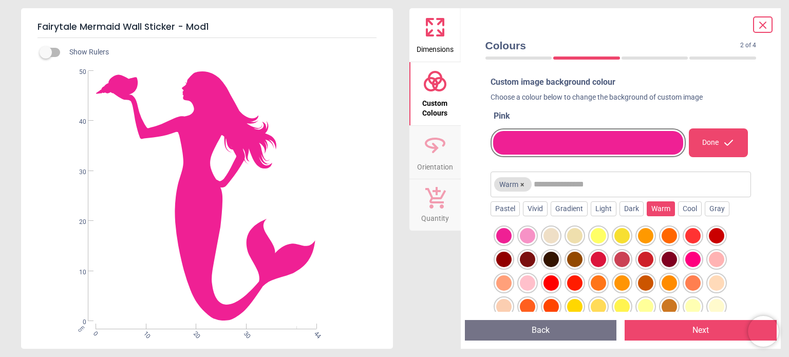
click at [525, 230] on div at bounding box center [527, 235] width 15 height 15
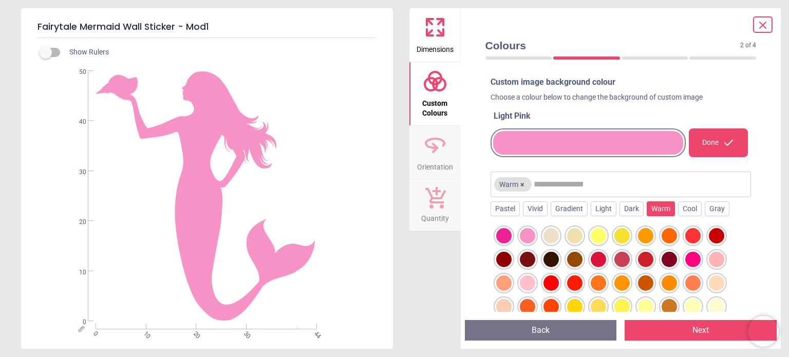
click at [692, 258] on div at bounding box center [692, 259] width 15 height 15
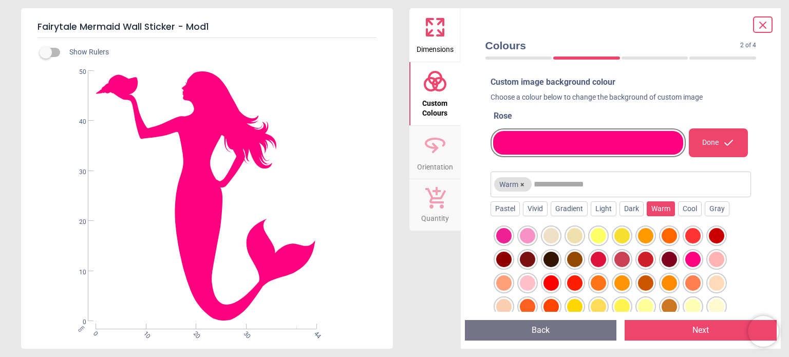
click at [755, 266] on div "Custom image background colour Choose a colour below to change the background o…" at bounding box center [620, 189] width 287 height 243
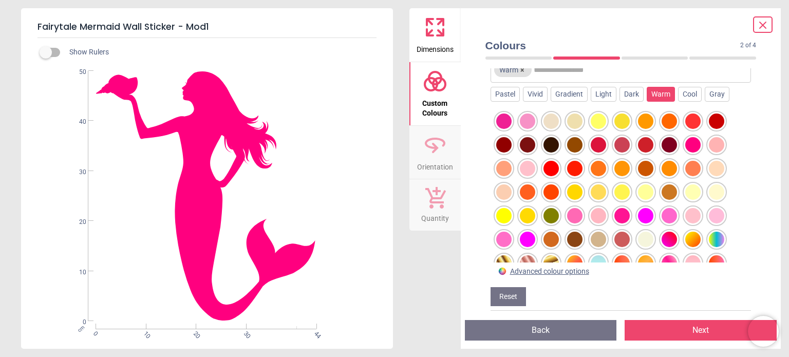
scroll to position [121, 0]
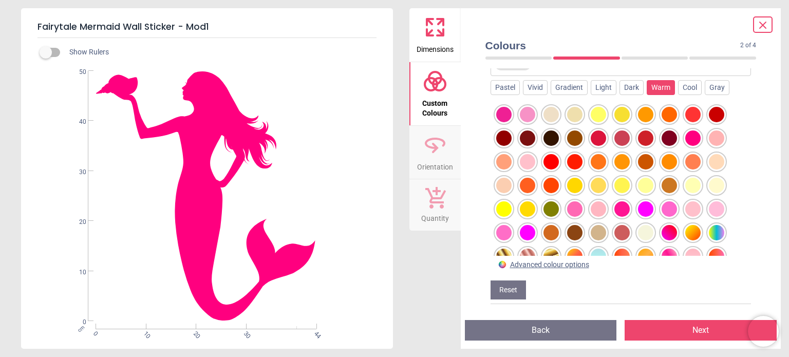
click at [621, 203] on div at bounding box center [621, 208] width 15 height 15
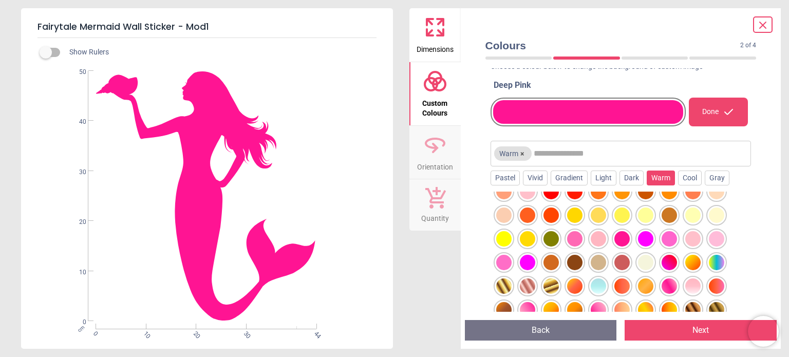
scroll to position [103, 0]
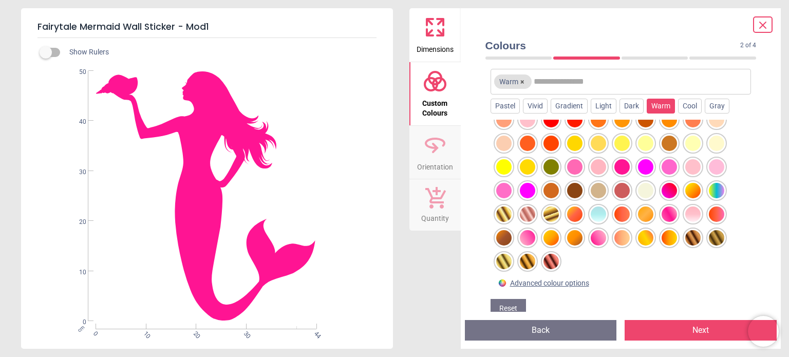
click at [709, 213] on div at bounding box center [715, 213] width 15 height 15
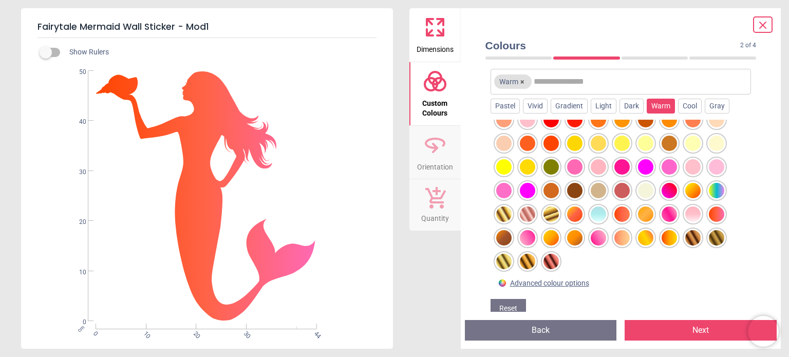
click at [665, 212] on div at bounding box center [668, 213] width 15 height 15
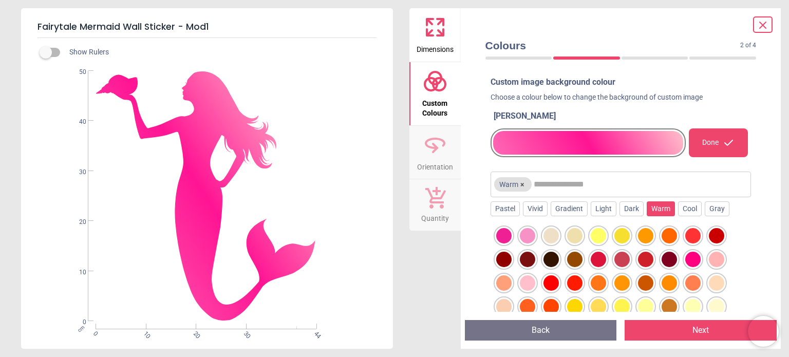
scroll to position [0, 0]
click at [525, 208] on div "Vivid" at bounding box center [535, 208] width 25 height 15
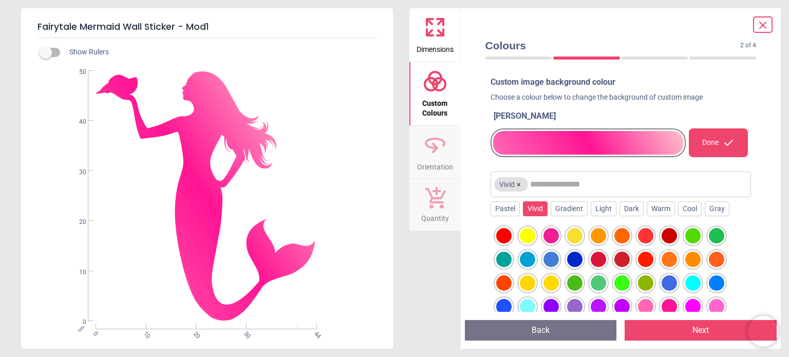
click at [715, 302] on div at bounding box center [715, 306] width 15 height 15
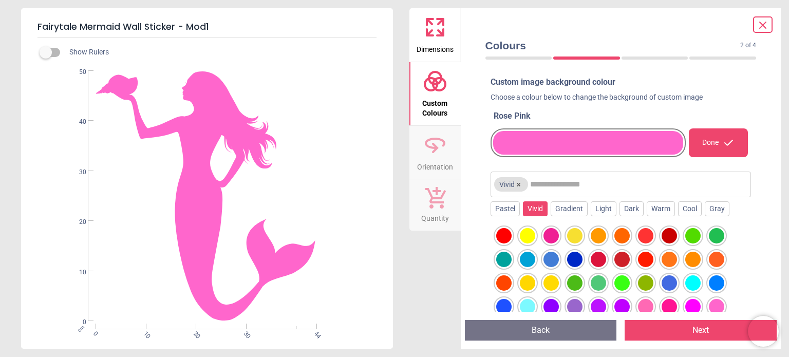
click at [690, 302] on div at bounding box center [692, 306] width 15 height 15
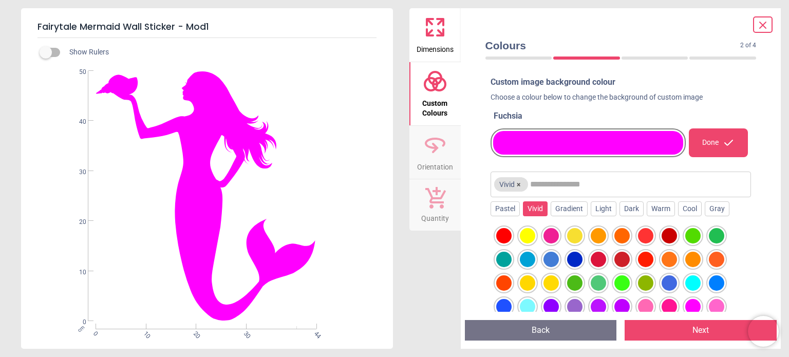
click at [667, 303] on div at bounding box center [668, 306] width 15 height 15
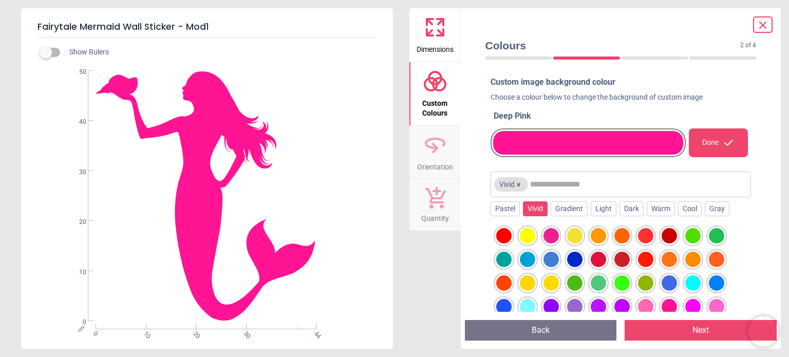
click at [647, 303] on div at bounding box center [645, 306] width 15 height 15
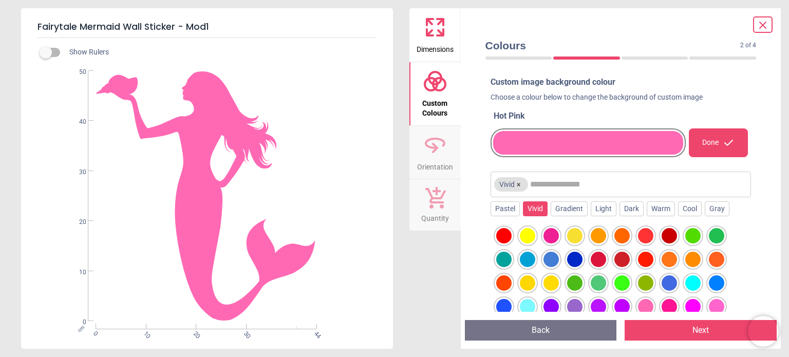
click at [672, 303] on div at bounding box center [668, 306] width 15 height 15
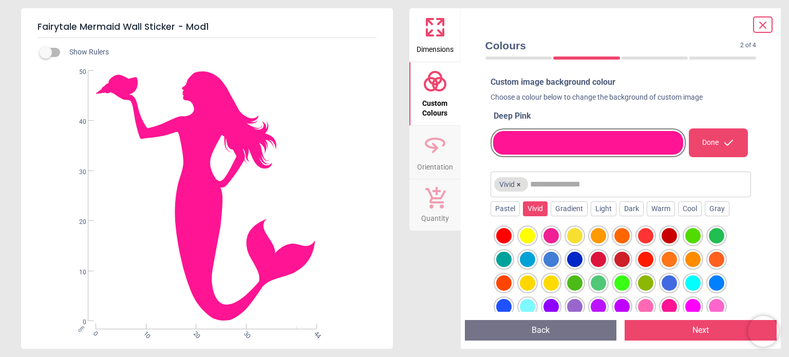
scroll to position [21, 0]
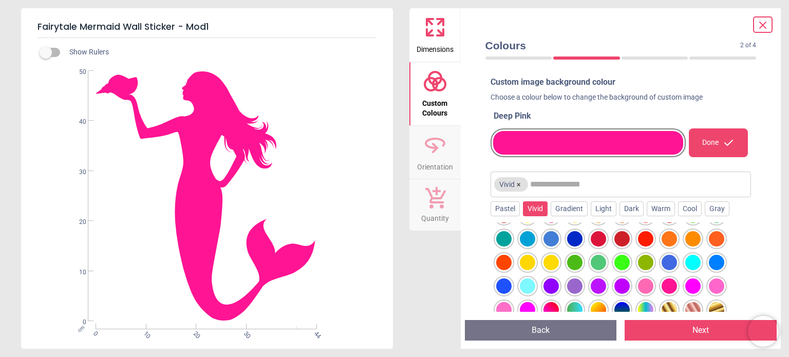
click at [589, 227] on div at bounding box center [620, 299] width 261 height 155
click at [569, 209] on div "Gradient" at bounding box center [568, 208] width 37 height 15
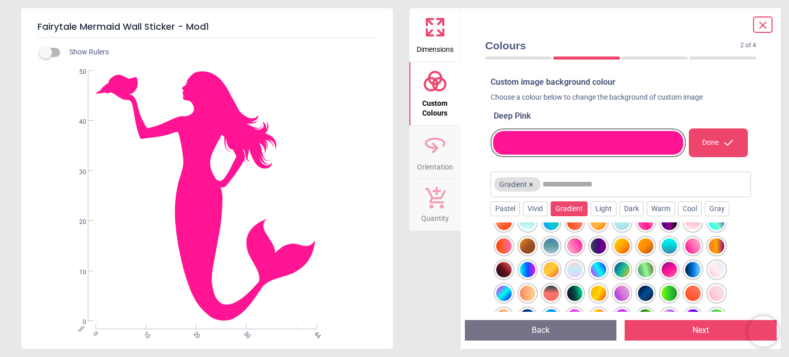
click at [575, 246] on div at bounding box center [574, 245] width 15 height 15
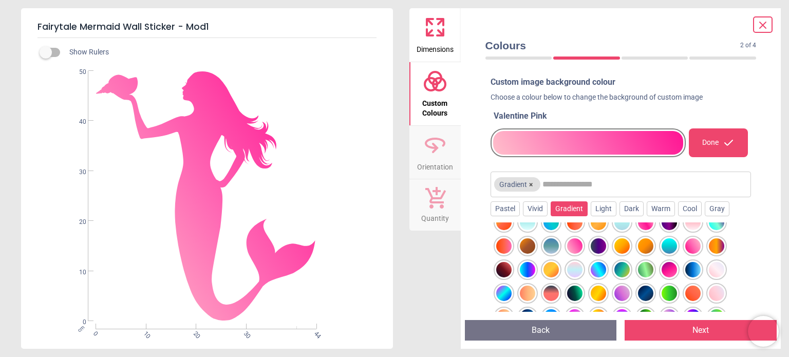
click at [504, 244] on div at bounding box center [503, 245] width 15 height 15
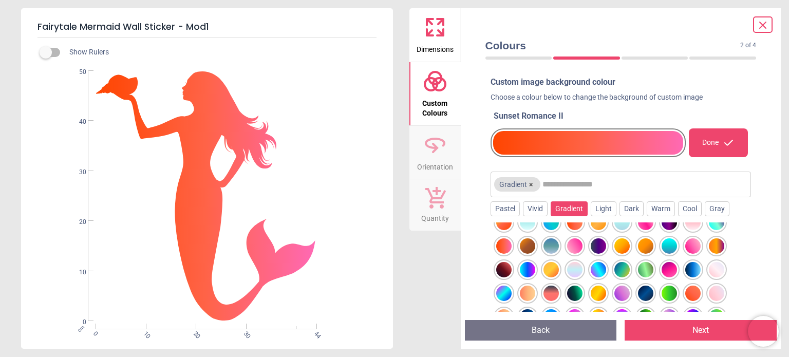
click at [670, 266] on div at bounding box center [668, 269] width 15 height 15
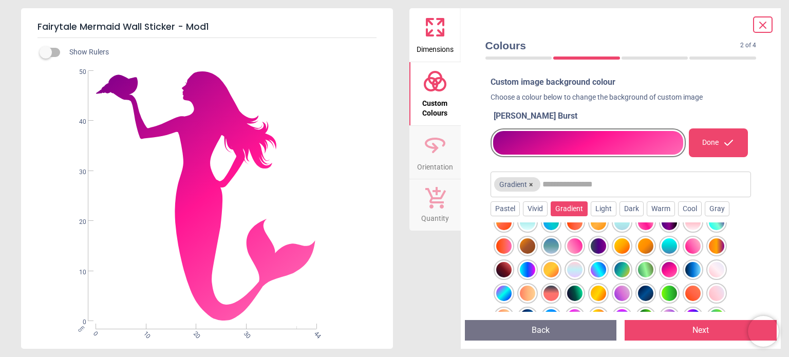
click at [692, 245] on div at bounding box center [692, 245] width 15 height 15
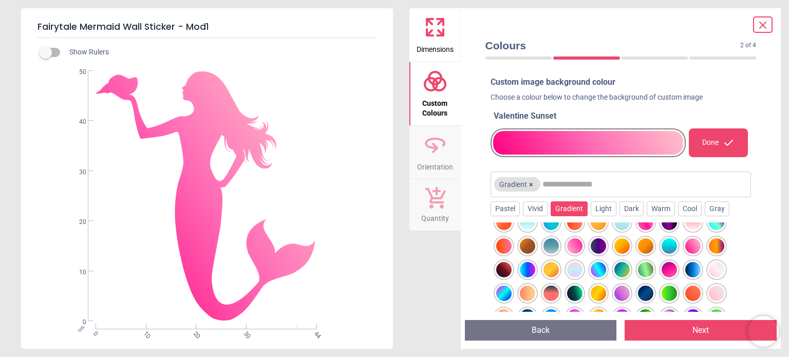
click at [765, 248] on div "Colours 2 of 4 2 of 5 Custom image background colour Choose a colour below to c…" at bounding box center [620, 178] width 320 height 340
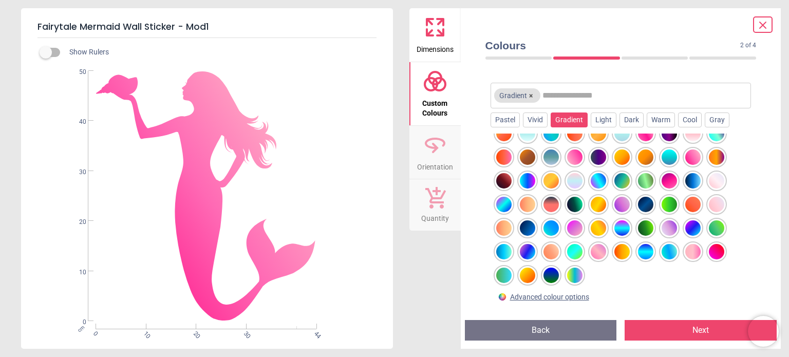
scroll to position [121, 0]
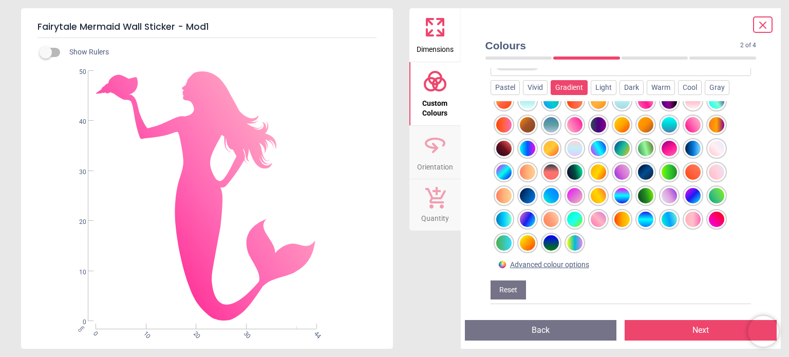
click at [766, 233] on div "Colours 2 of 4 2 of 5 Custom image background colour Choose a colour below to c…" at bounding box center [620, 178] width 320 height 340
click at [717, 216] on div at bounding box center [715, 219] width 15 height 15
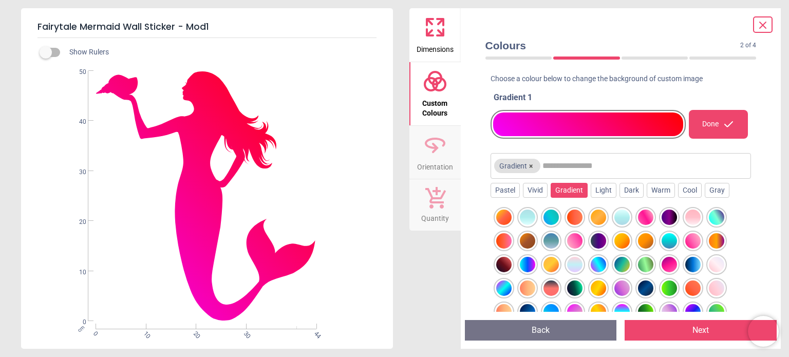
scroll to position [0, 0]
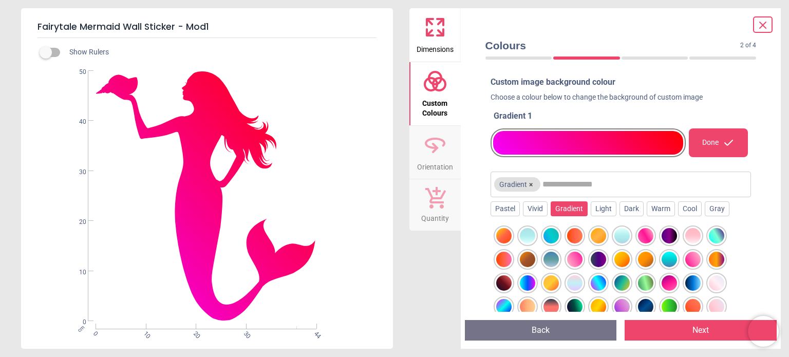
click at [690, 262] on div at bounding box center [692, 259] width 15 height 15
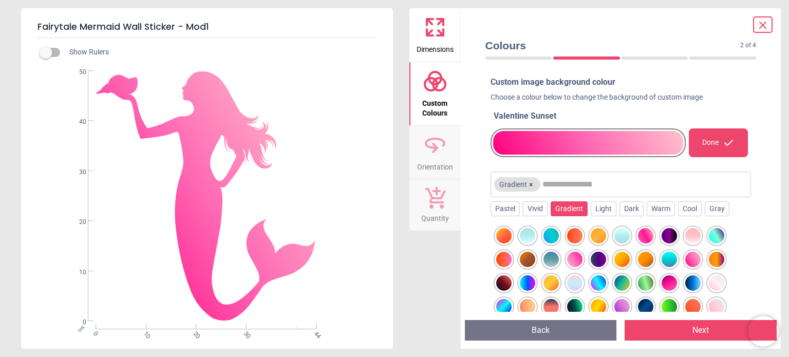
click at [577, 258] on div at bounding box center [574, 259] width 15 height 15
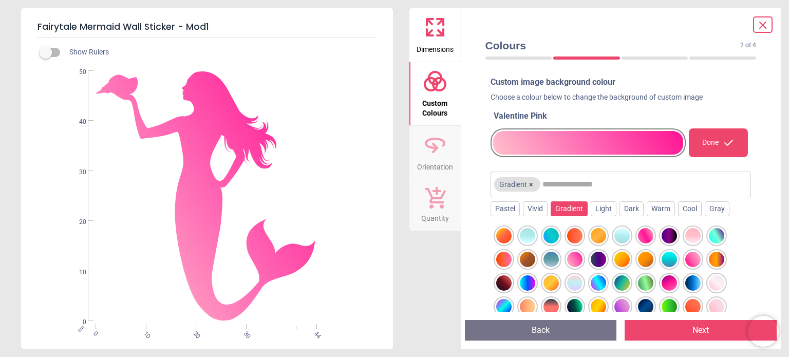
click at [653, 230] on div at bounding box center [645, 235] width 15 height 15
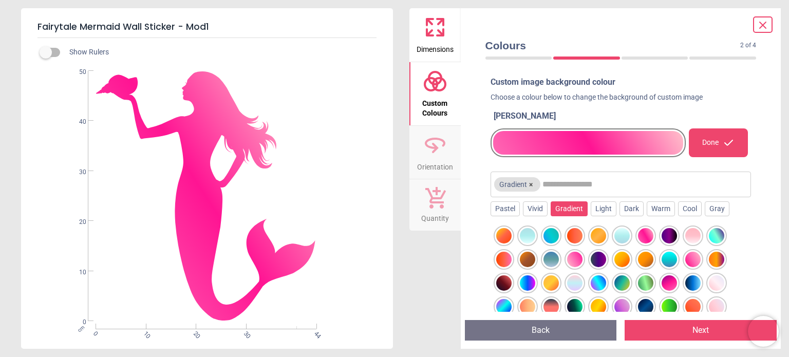
click at [553, 232] on div at bounding box center [550, 235] width 15 height 15
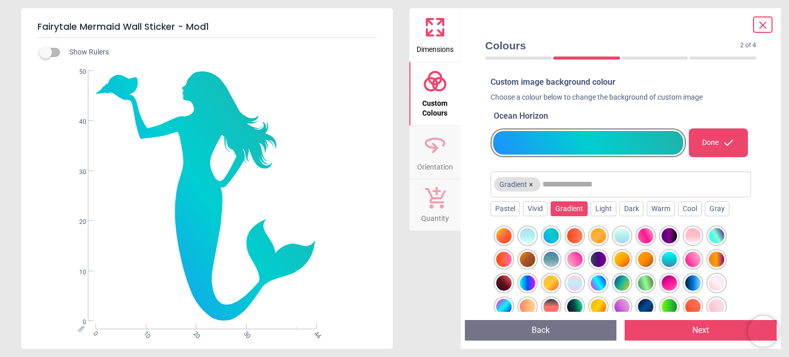
click at [522, 234] on div at bounding box center [527, 235] width 15 height 15
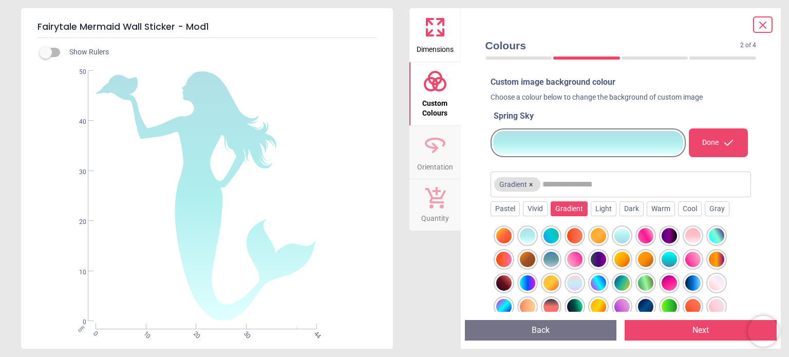
click at [502, 234] on div at bounding box center [503, 235] width 15 height 15
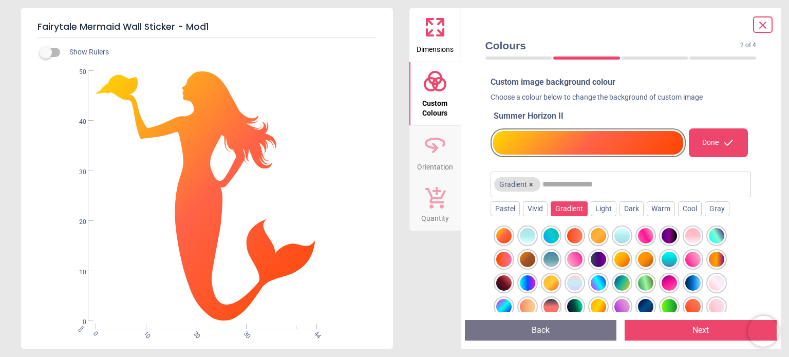
click at [647, 234] on div at bounding box center [645, 235] width 15 height 15
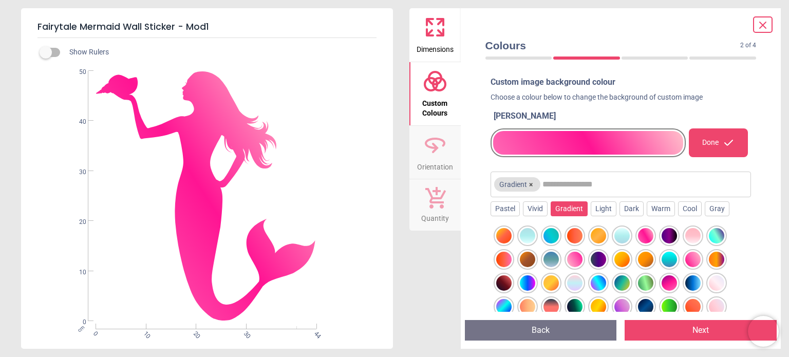
click at [690, 236] on div at bounding box center [692, 235] width 15 height 15
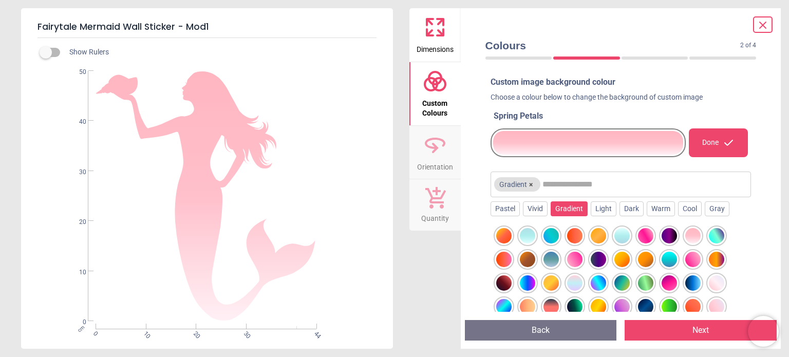
click at [693, 260] on div at bounding box center [692, 259] width 15 height 15
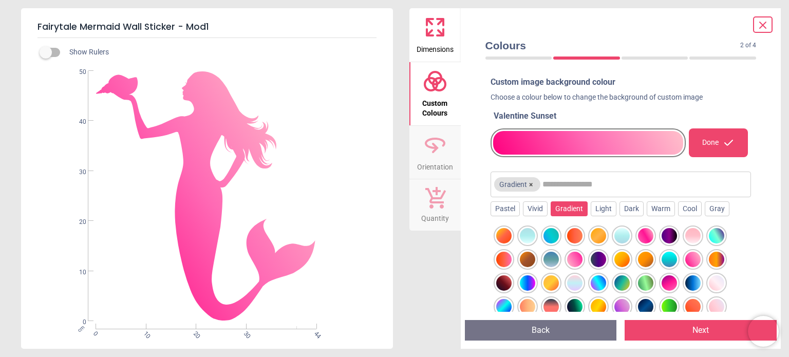
click at [575, 254] on div at bounding box center [574, 259] width 15 height 15
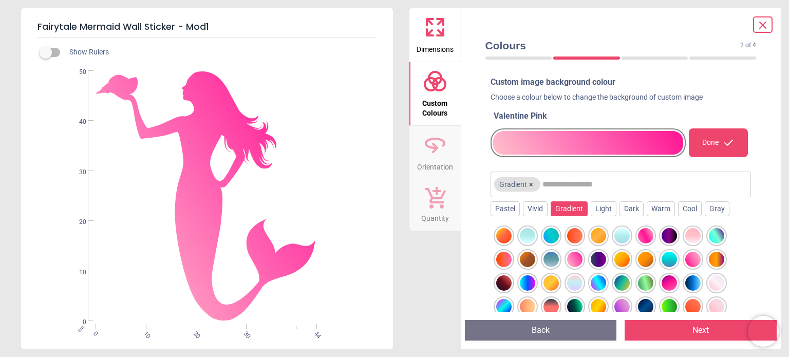
click at [667, 281] on div at bounding box center [668, 282] width 15 height 15
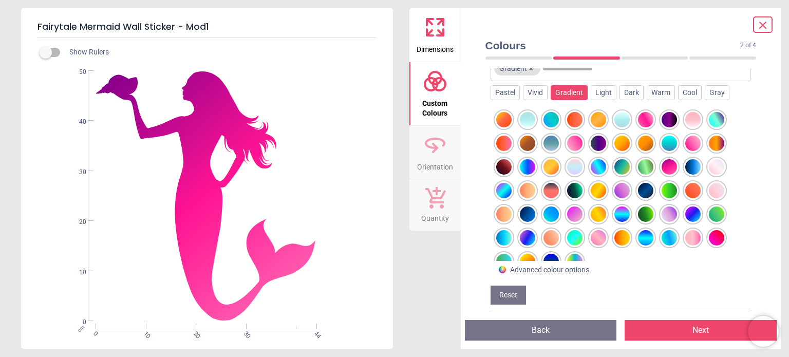
scroll to position [121, 0]
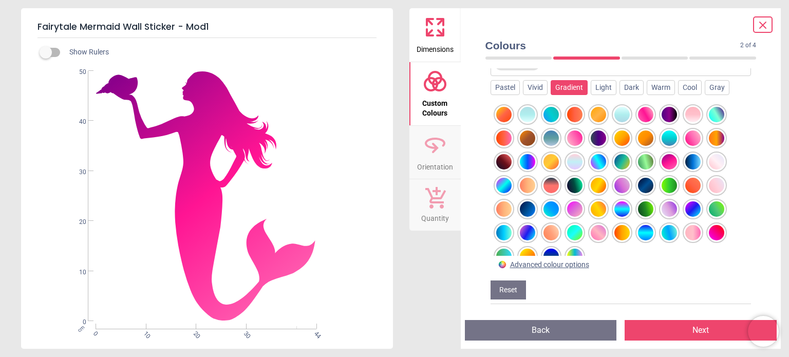
click at [597, 231] on div at bounding box center [597, 232] width 15 height 15
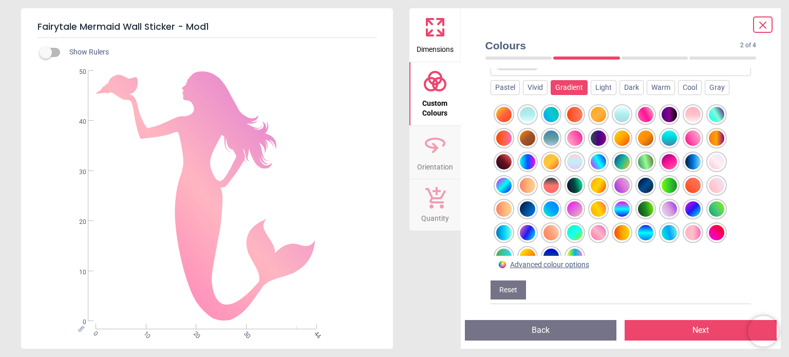
click at [506, 287] on button "Reset" at bounding box center [507, 290] width 35 height 20
click at [625, 89] on div "Dark" at bounding box center [631, 87] width 24 height 15
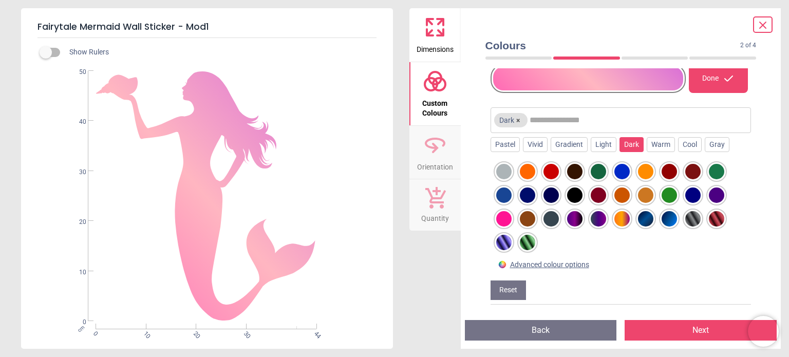
click at [501, 218] on div at bounding box center [503, 218] width 15 height 15
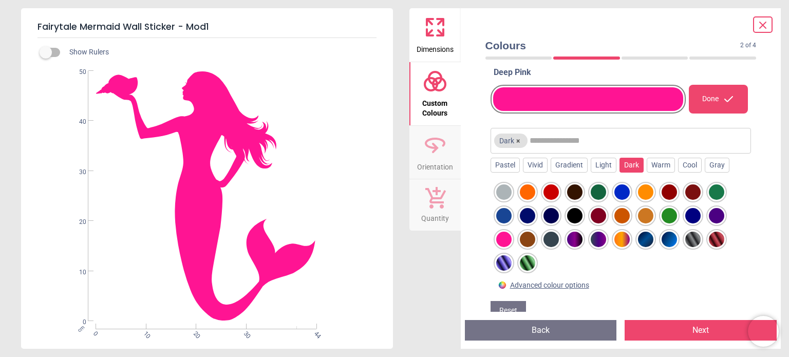
scroll to position [23, 0]
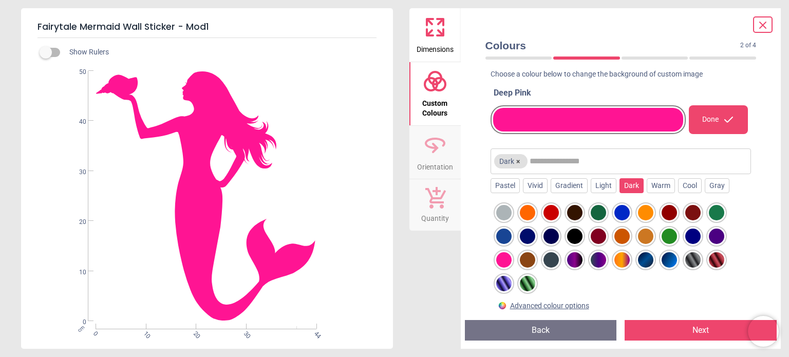
click at [715, 257] on div at bounding box center [715, 259] width 15 height 15
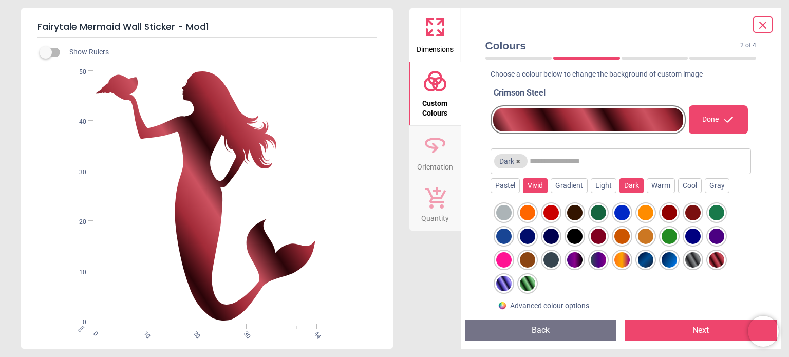
click at [534, 184] on div "Vivid" at bounding box center [535, 185] width 25 height 15
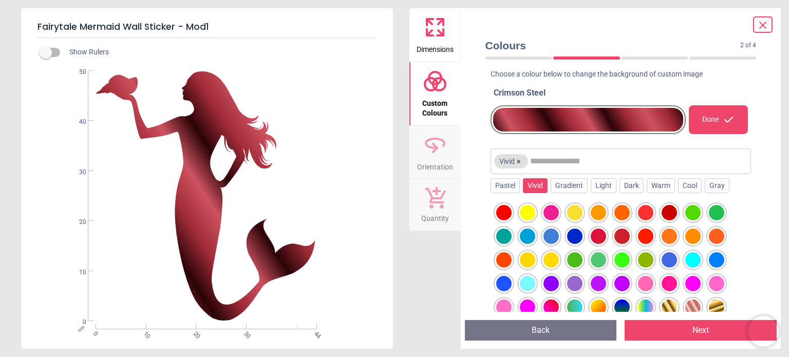
click at [669, 281] on div at bounding box center [668, 283] width 15 height 15
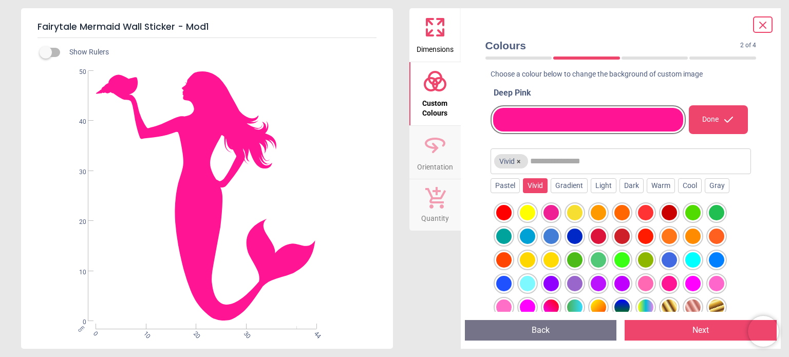
click at [598, 234] on div at bounding box center [597, 235] width 15 height 15
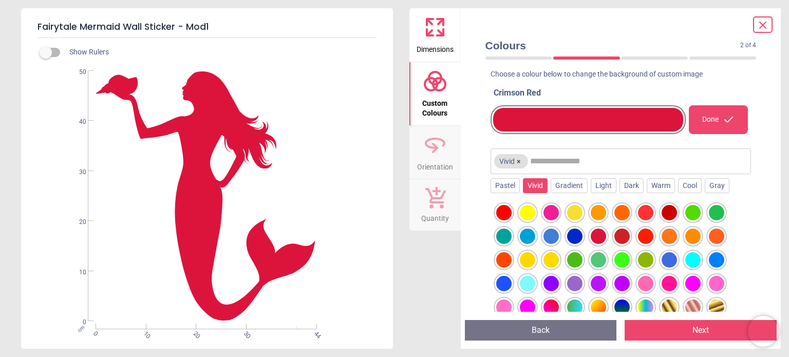
click at [643, 213] on div at bounding box center [645, 212] width 15 height 15
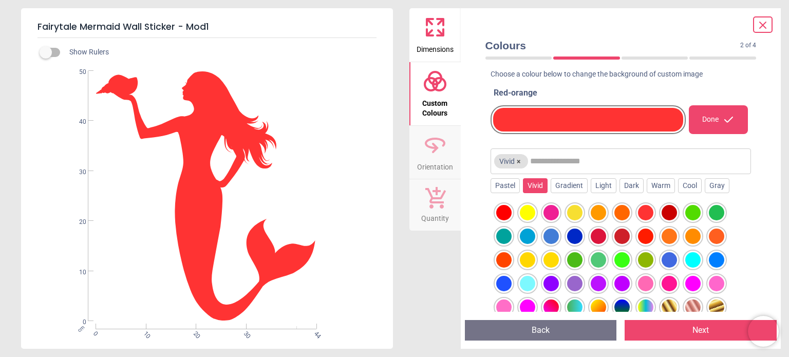
click at [551, 305] on div at bounding box center [550, 306] width 15 height 15
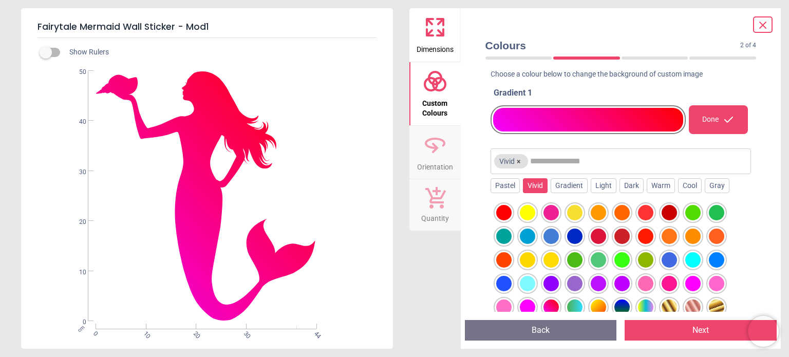
click at [524, 304] on div at bounding box center [527, 306] width 15 height 15
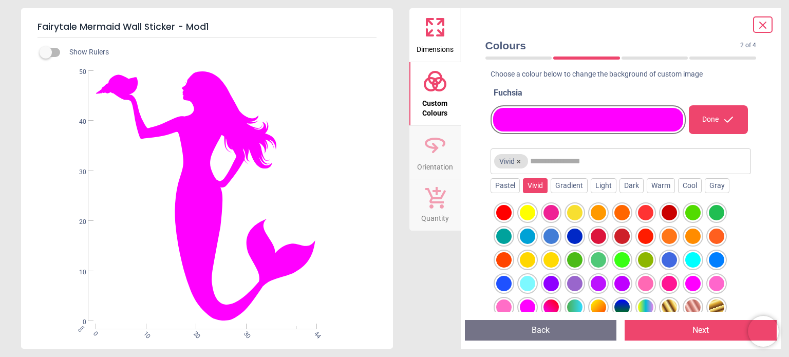
click at [501, 307] on div at bounding box center [503, 306] width 15 height 15
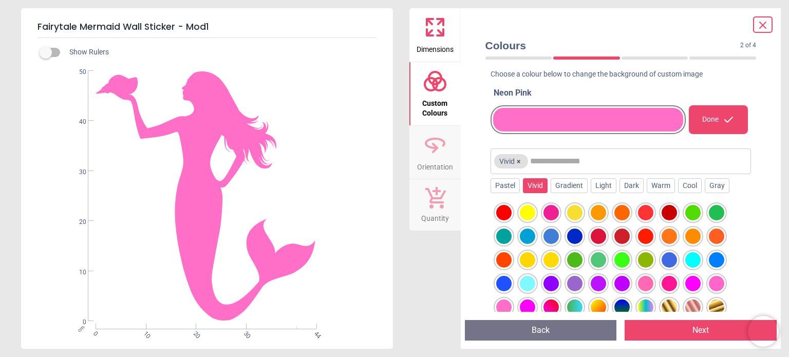
click at [530, 303] on div at bounding box center [527, 306] width 15 height 15
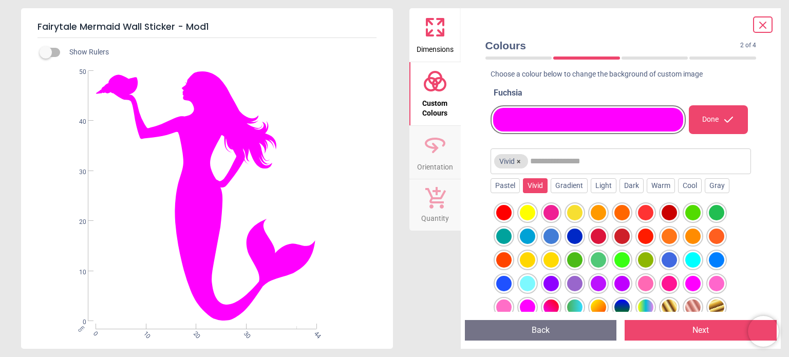
click at [506, 119] on div at bounding box center [588, 120] width 190 height 24
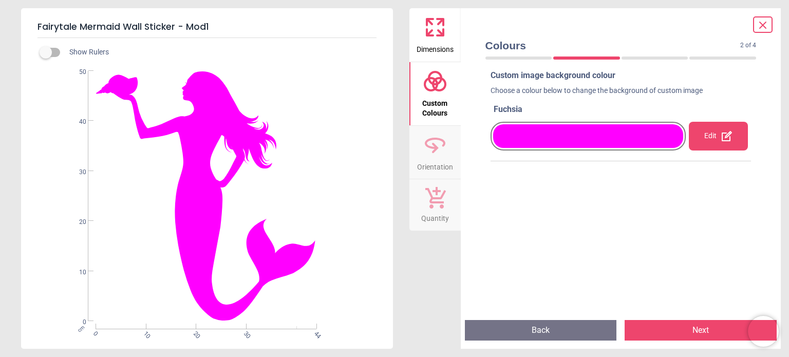
click at [593, 133] on div at bounding box center [588, 136] width 190 height 24
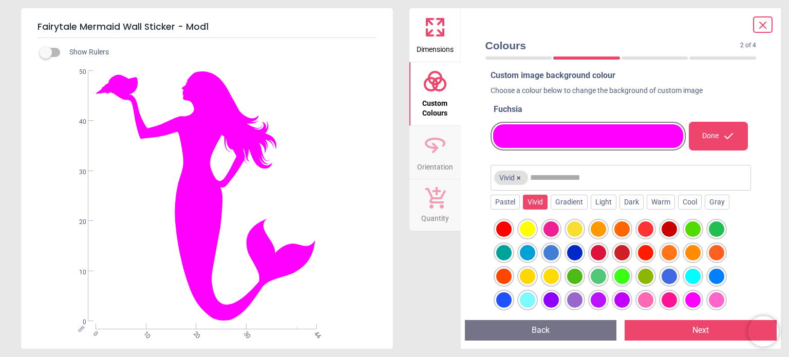
scroll to position [23, 0]
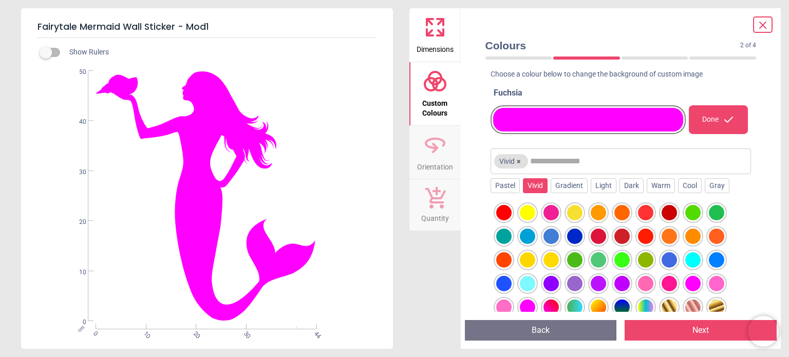
click at [435, 45] on span "Dimensions" at bounding box center [434, 47] width 37 height 15
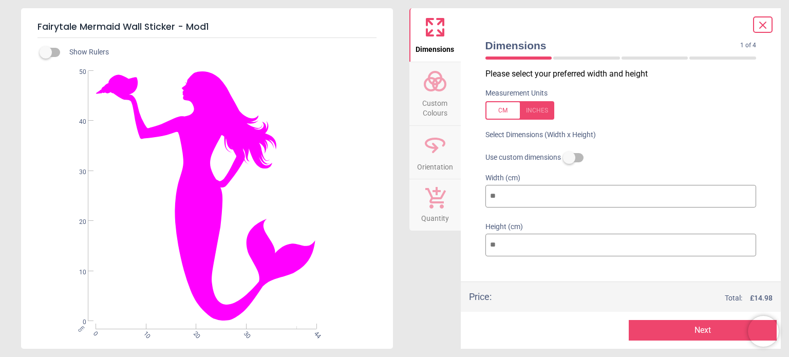
click at [723, 193] on input "**" at bounding box center [620, 196] width 271 height 23
click at [438, 90] on circle at bounding box center [439, 84] width 12 height 12
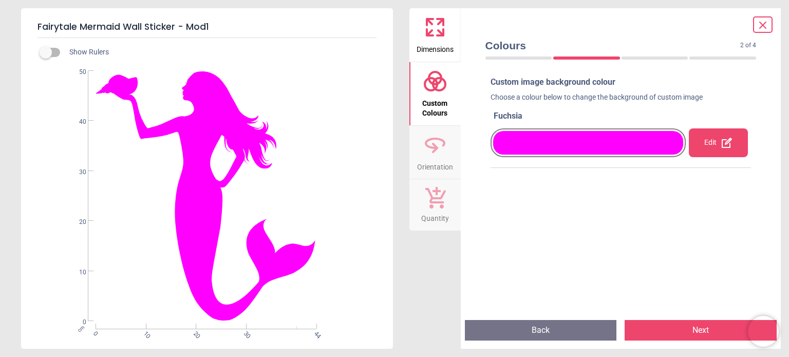
click at [645, 151] on div at bounding box center [588, 143] width 190 height 24
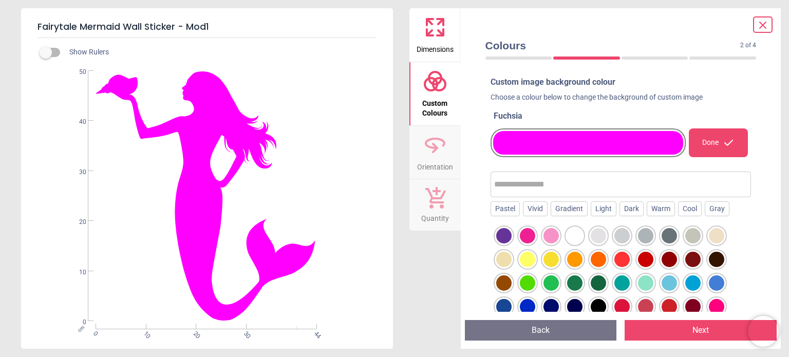
click at [525, 232] on div at bounding box center [527, 235] width 15 height 15
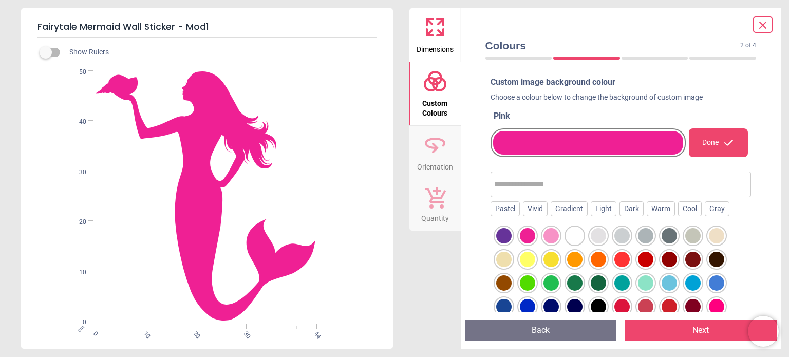
click at [715, 303] on div at bounding box center [715, 306] width 15 height 15
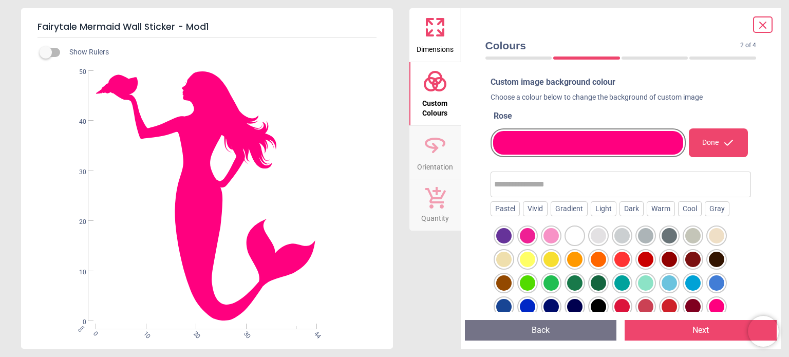
click at [620, 306] on div at bounding box center [621, 306] width 15 height 15
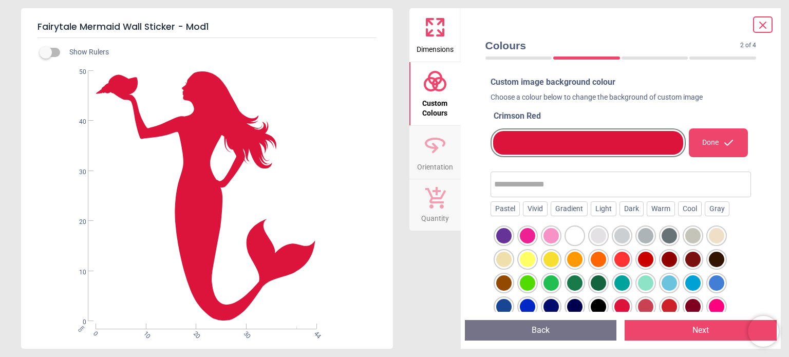
click at [751, 297] on div "Custom image background colour Choose a colour below to change the background o…" at bounding box center [620, 193] width 277 height 243
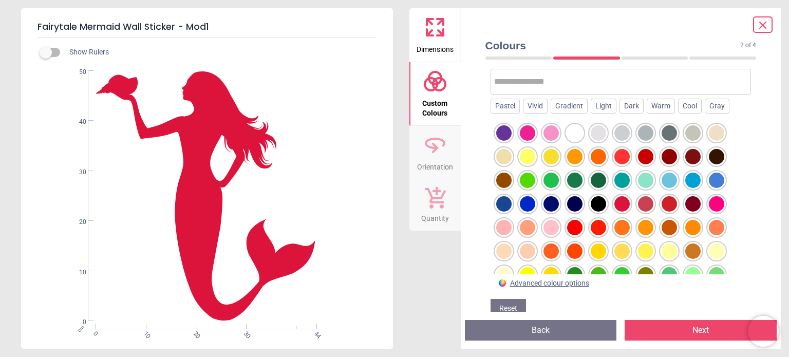
scroll to position [121, 0]
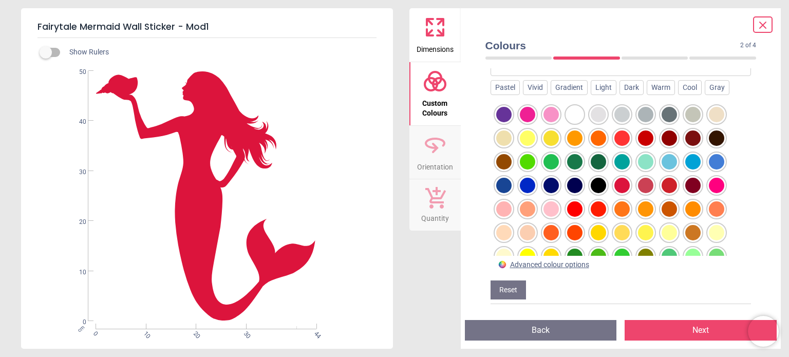
click at [715, 189] on div at bounding box center [715, 185] width 15 height 15
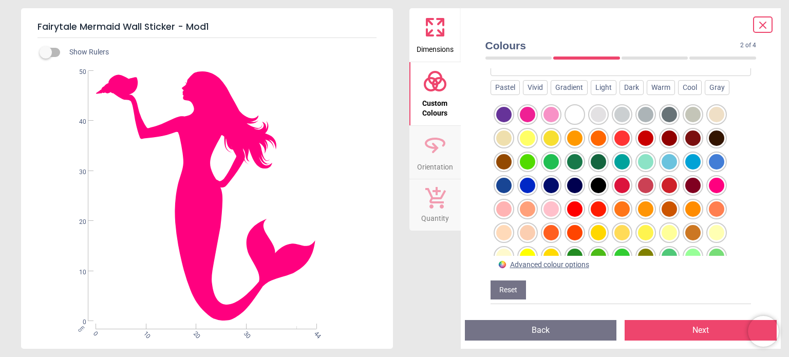
click at [505, 291] on button "Reset" at bounding box center [507, 290] width 35 height 20
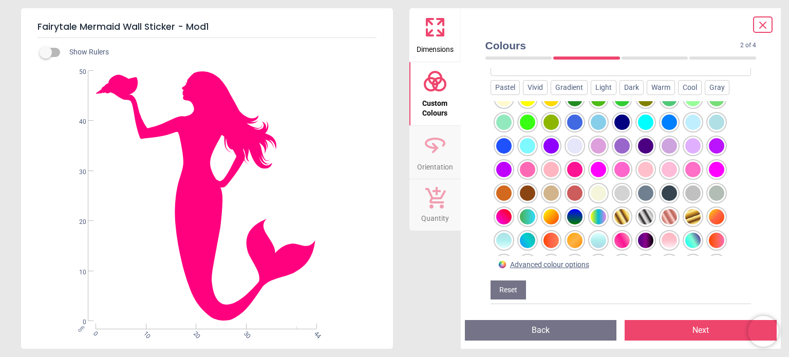
scroll to position [178, 0]
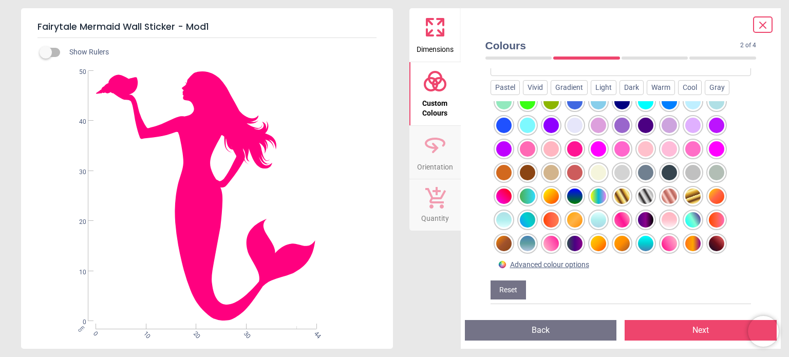
click at [504, 193] on div at bounding box center [503, 195] width 15 height 15
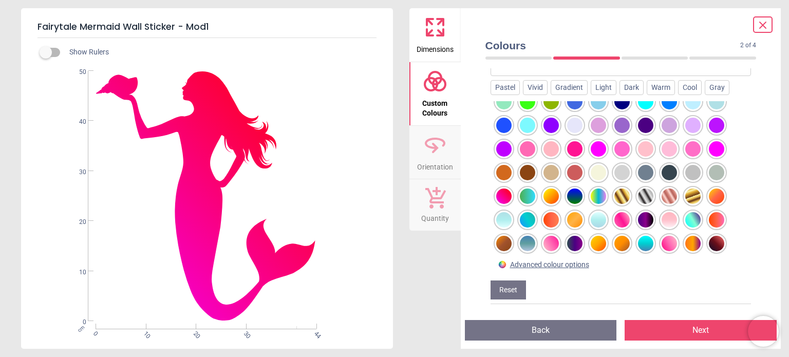
click at [504, 193] on div at bounding box center [503, 195] width 15 height 15
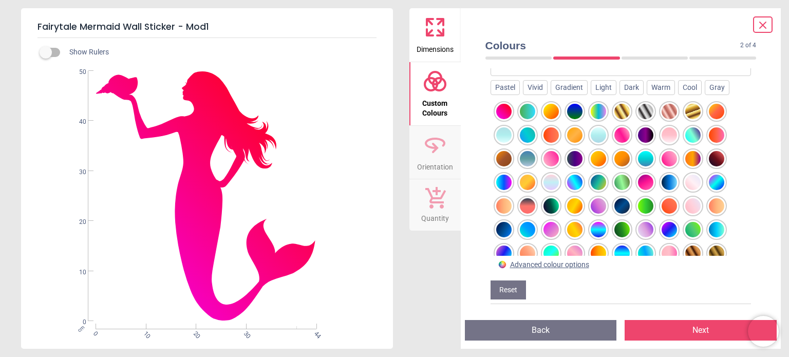
scroll to position [262, 0]
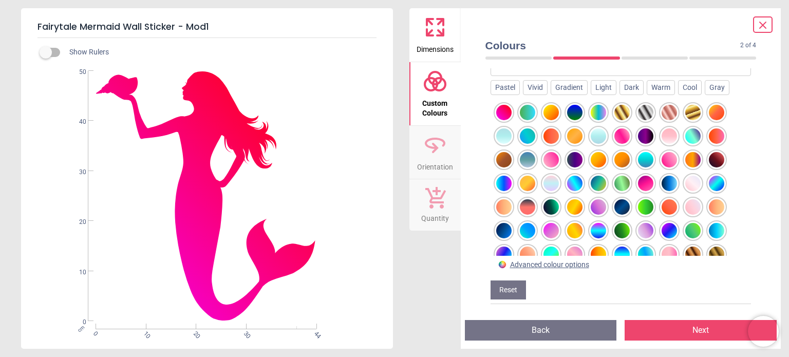
click at [646, 184] on div at bounding box center [645, 183] width 15 height 15
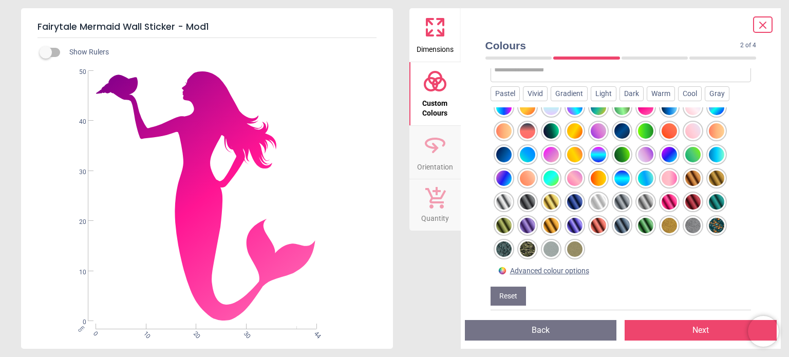
scroll to position [121, 0]
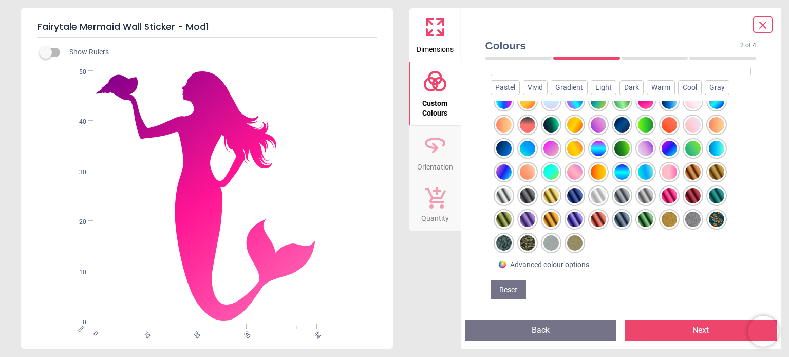
click at [710, 326] on button "Next" at bounding box center [700, 330] width 152 height 21
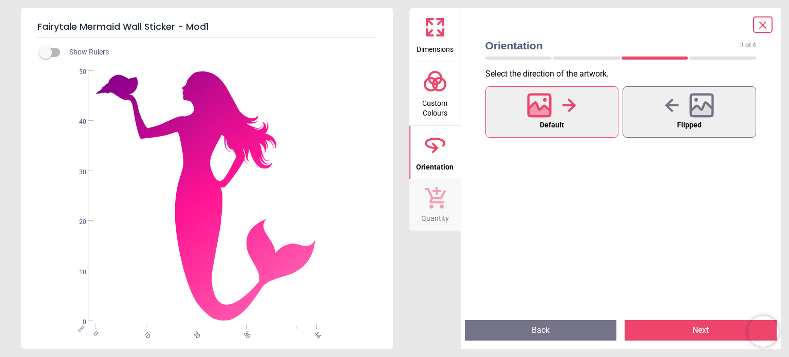
click at [710, 328] on button "Next" at bounding box center [700, 330] width 152 height 21
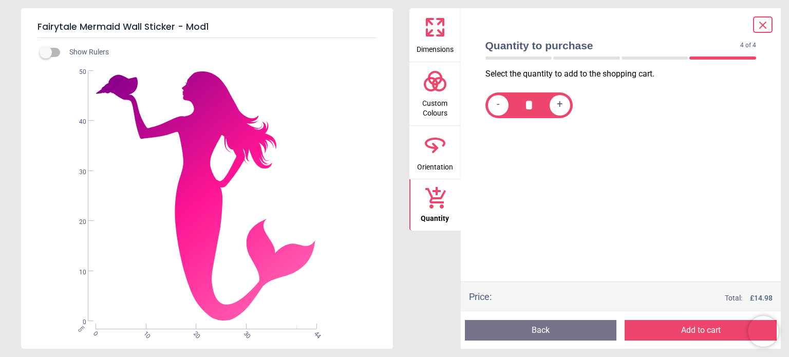
click at [710, 328] on button "Add to cart" at bounding box center [700, 330] width 152 height 21
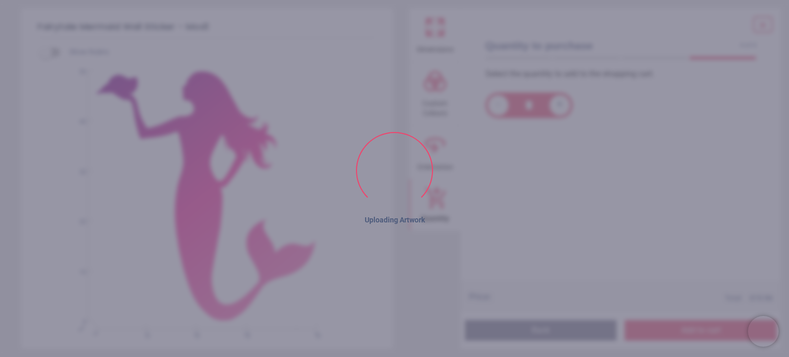
click at [710, 328] on button "Add to cart" at bounding box center [700, 330] width 152 height 21
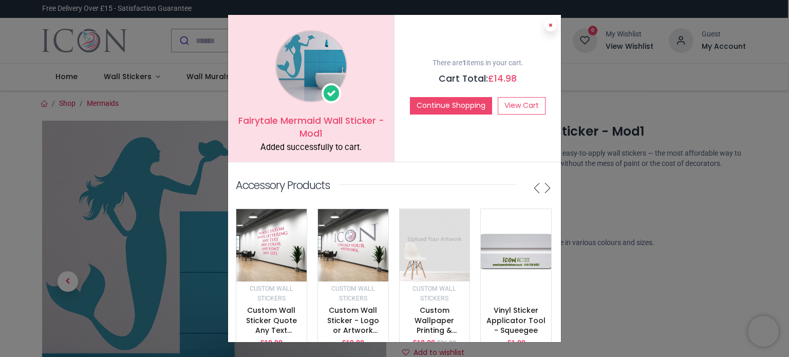
drag, startPoint x: 549, startPoint y: 32, endPoint x: 547, endPoint y: 20, distance: 12.0
click at [547, 20] on div "Fairytale Mermaid Wall Sticker - Mod1 Added successfully to cart. There are 1 i…" at bounding box center [394, 178] width 333 height 327
click at [547, 20] on button at bounding box center [550, 25] width 12 height 12
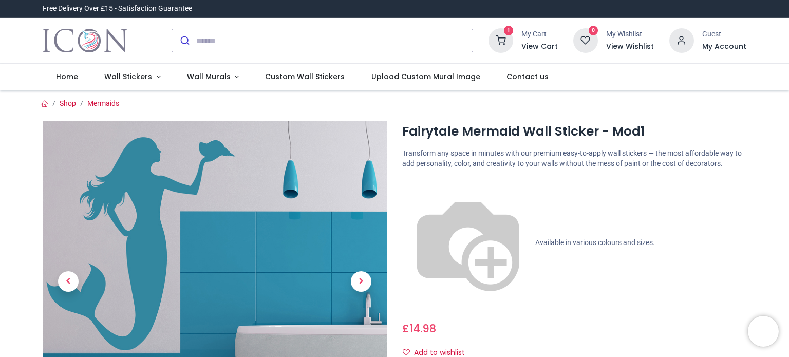
click at [505, 39] on icon at bounding box center [500, 40] width 25 height 25
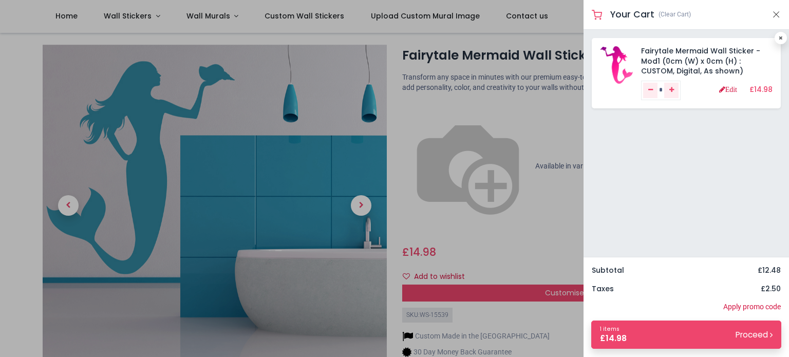
scroll to position [21, 0]
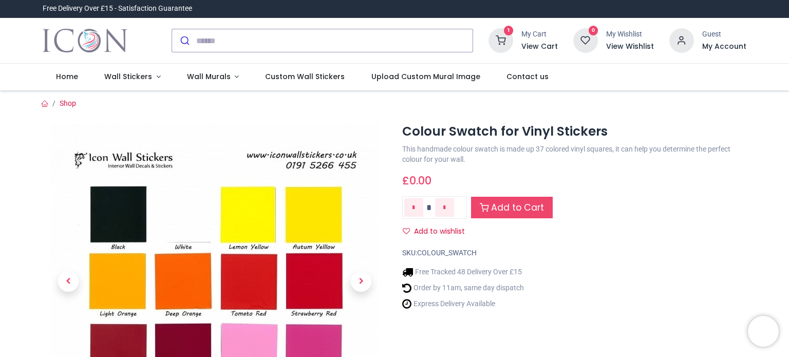
click at [356, 226] on link at bounding box center [360, 281] width 51 height 225
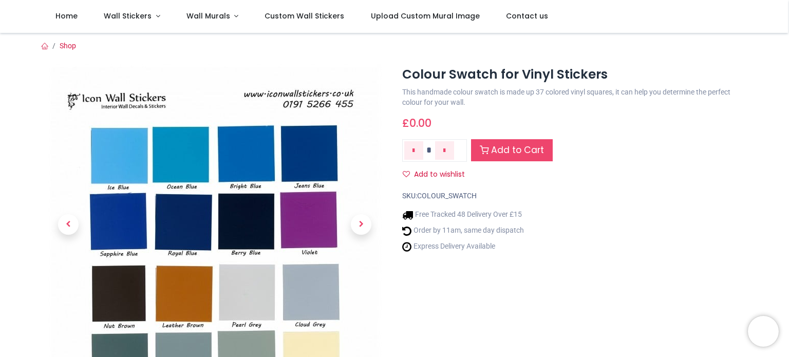
scroll to position [21, 0]
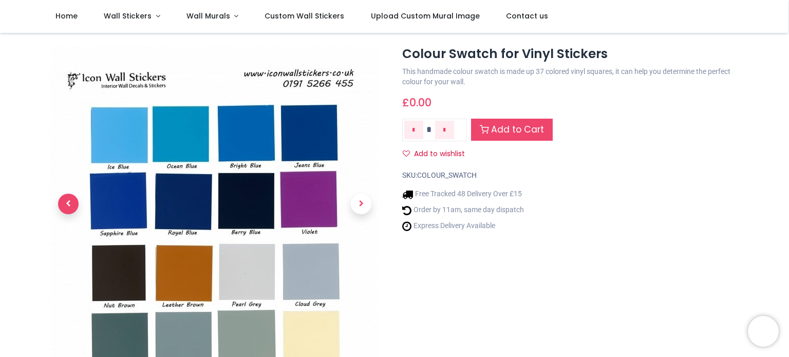
click at [66, 198] on span "Previous" at bounding box center [68, 204] width 21 height 21
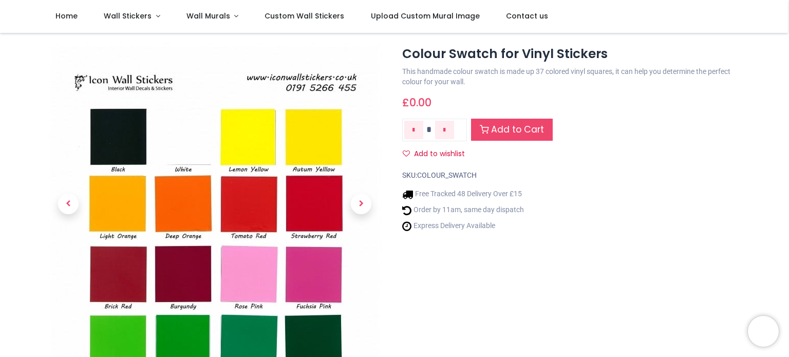
click at [259, 270] on img at bounding box center [215, 279] width 334 height 472
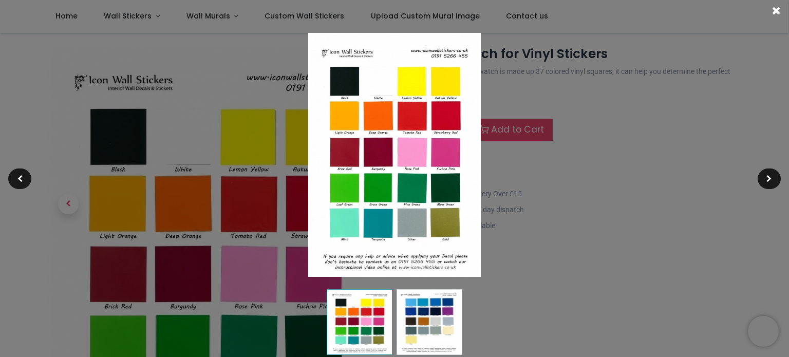
click at [411, 158] on img at bounding box center [394, 155] width 172 height 244
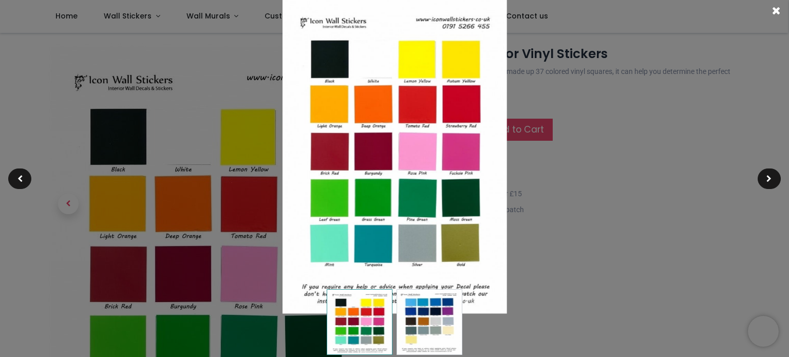
click at [465, 152] on img at bounding box center [394, 154] width 224 height 317
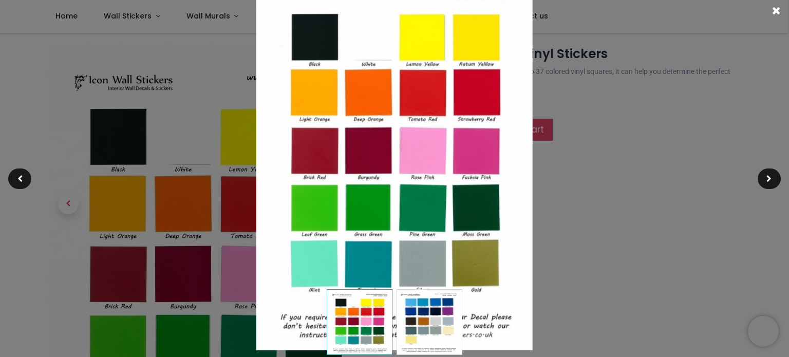
click at [537, 200] on div at bounding box center [394, 178] width 789 height 357
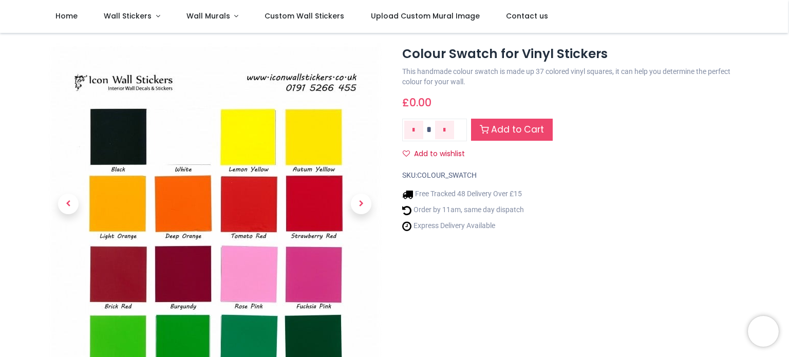
click at [245, 272] on img at bounding box center [215, 279] width 334 height 472
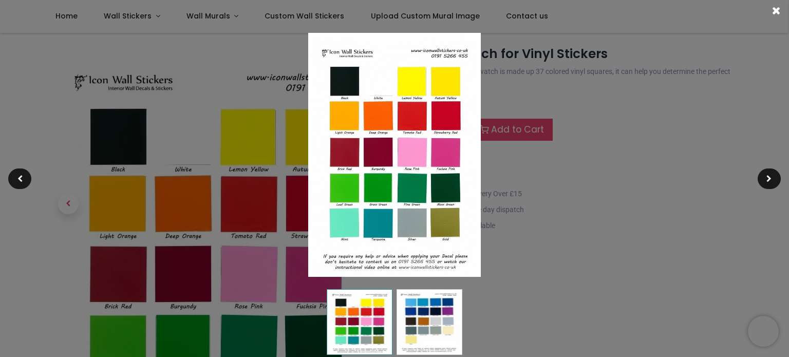
click at [411, 152] on img at bounding box center [394, 155] width 172 height 244
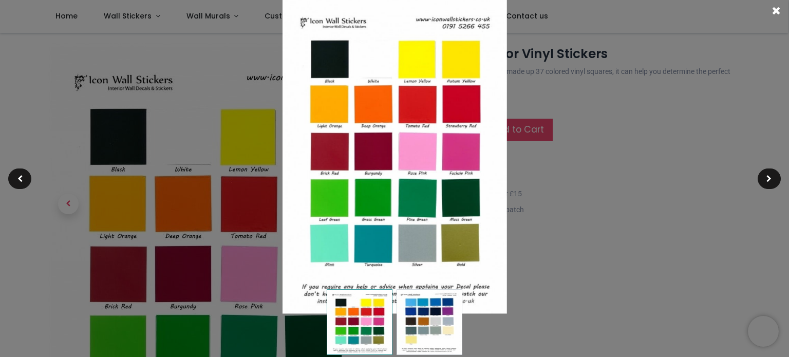
click at [411, 152] on img at bounding box center [394, 154] width 224 height 317
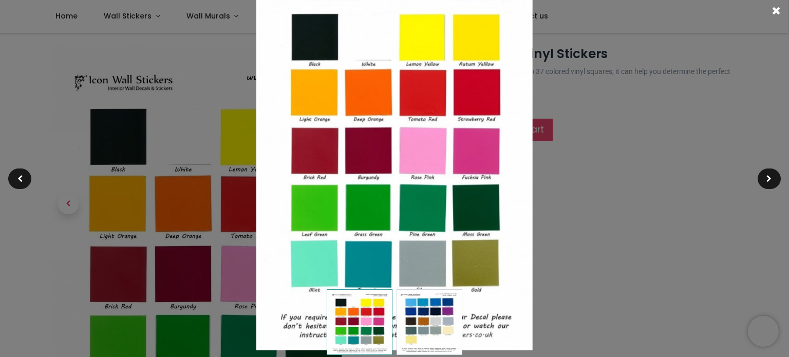
click at [423, 154] on img at bounding box center [394, 155] width 276 height 390
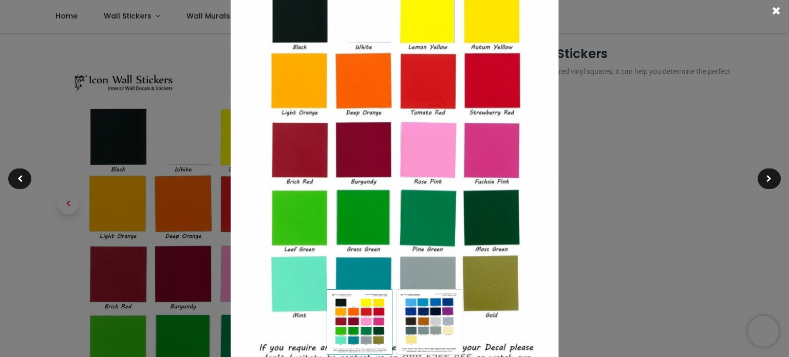
click at [588, 172] on div at bounding box center [394, 178] width 789 height 357
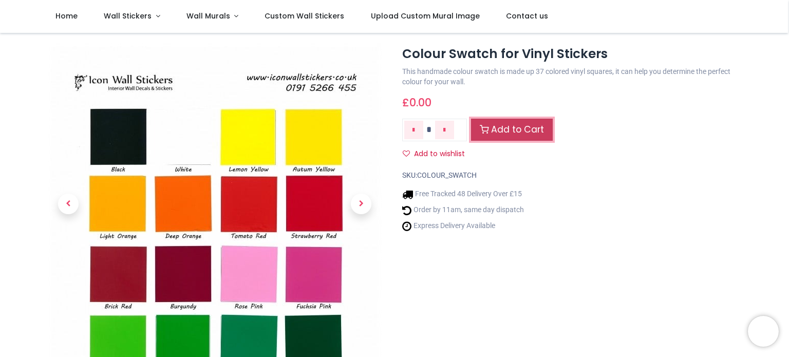
click at [489, 127] on link "Add to Cart" at bounding box center [512, 130] width 82 height 22
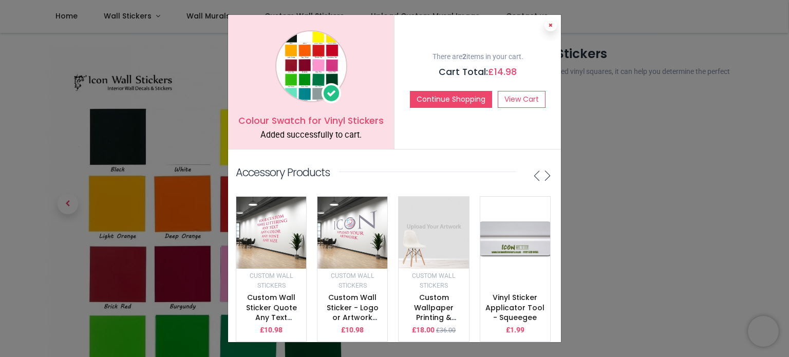
click at [550, 21] on button at bounding box center [550, 25] width 12 height 12
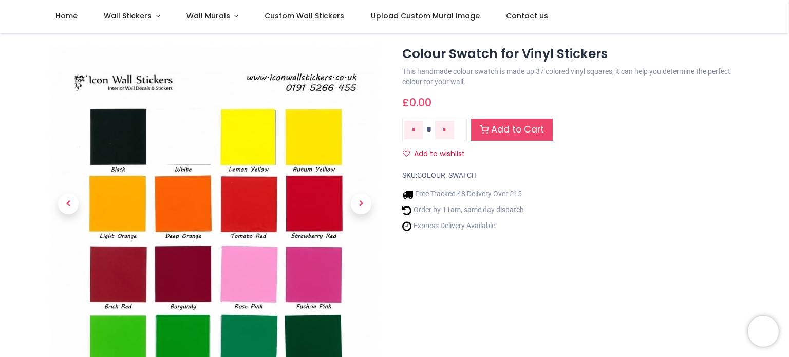
click at [324, 279] on img at bounding box center [215, 279] width 334 height 472
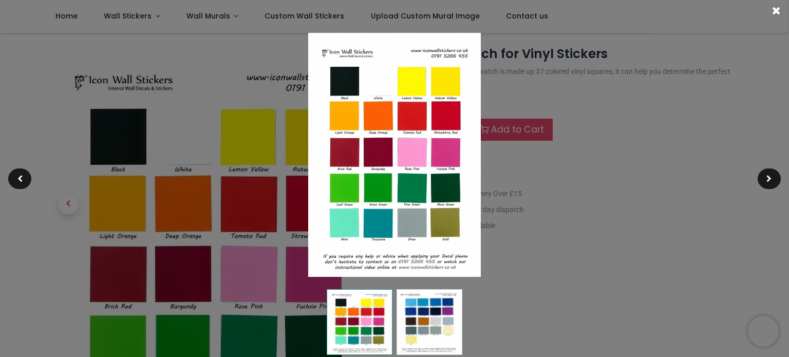
click at [443, 155] on img at bounding box center [394, 155] width 172 height 244
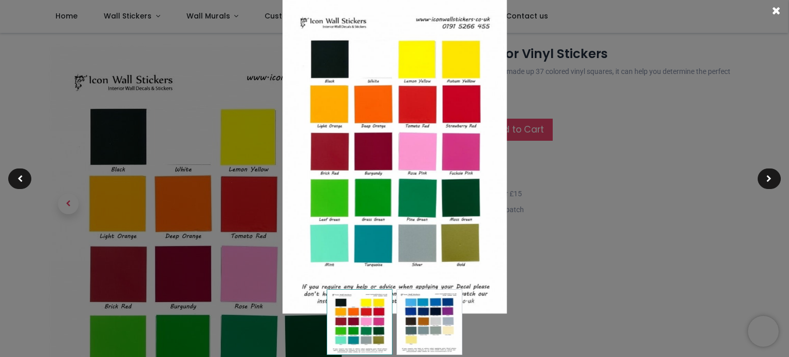
click at [517, 157] on div at bounding box center [394, 178] width 789 height 357
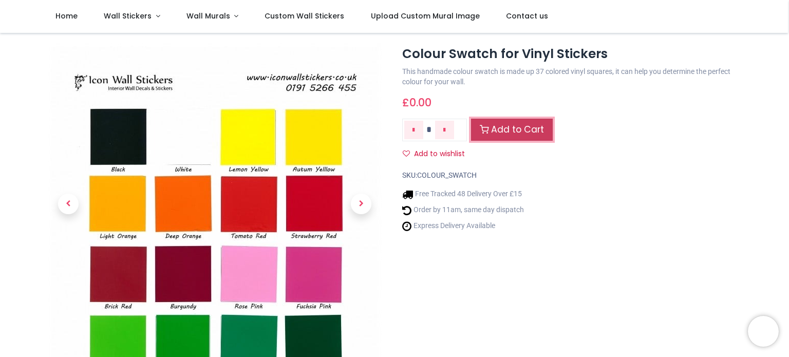
click at [496, 126] on link "Add to Cart" at bounding box center [512, 130] width 82 height 22
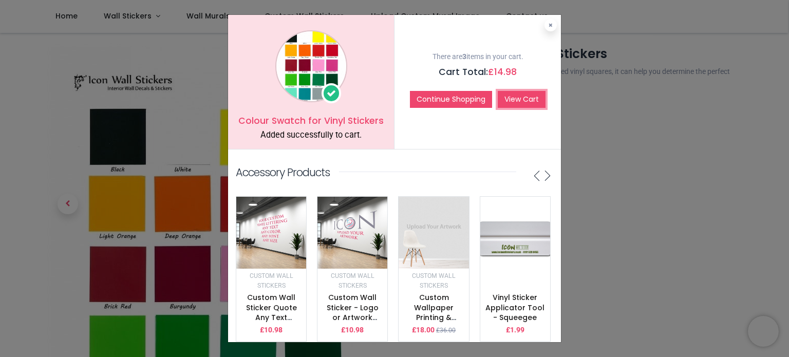
click at [518, 98] on link "View Cart" at bounding box center [521, 99] width 48 height 17
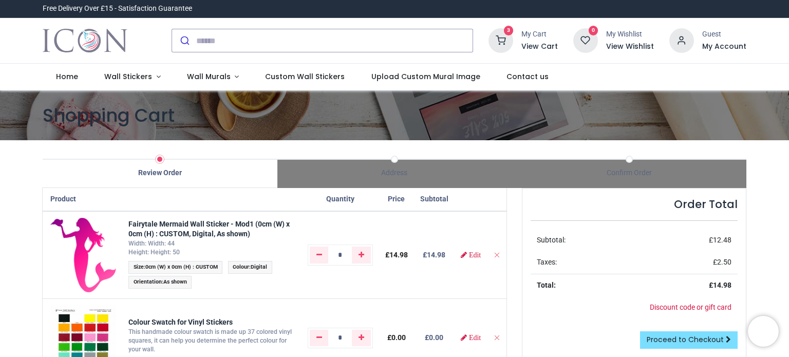
click at [317, 256] on icon "Remove one" at bounding box center [319, 254] width 6 height 7
type input "*"
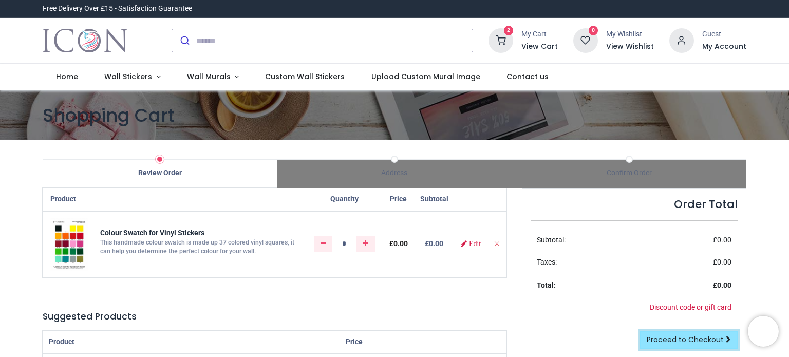
click at [683, 335] on span "Proceed to Checkout" at bounding box center [684, 339] width 77 height 10
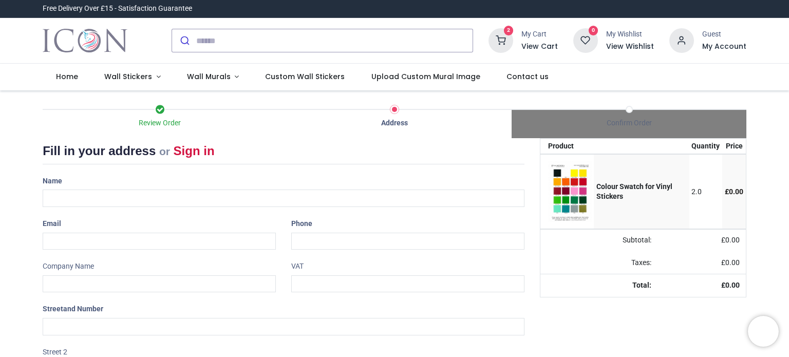
select select "***"
click at [55, 195] on input "text" at bounding box center [284, 197] width 482 height 17
type input "*********"
click at [46, 239] on input "email" at bounding box center [159, 241] width 233 height 17
type input "**********"
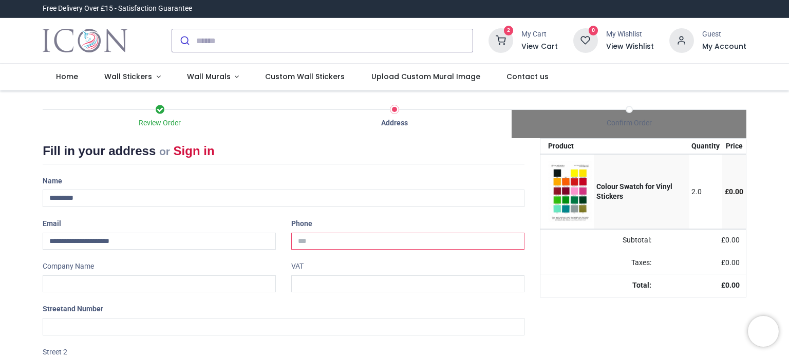
click at [333, 240] on input "tel" at bounding box center [407, 241] width 233 height 17
type input "**********"
click at [84, 320] on input "text" at bounding box center [284, 326] width 482 height 17
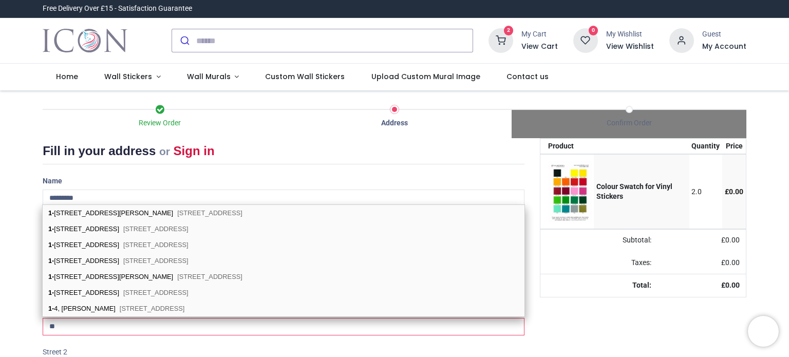
type input "**"
click at [537, 303] on div "Your order: £ 0.00 Product Quantity Price Colour Swatch for Vinyl Stickers 2.0 £" at bounding box center [643, 327] width 222 height 379
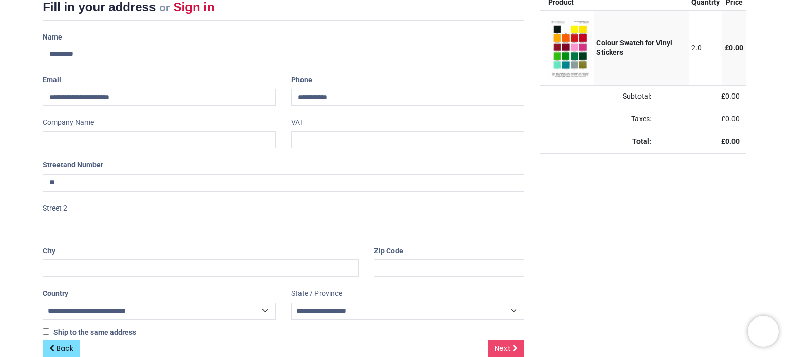
scroll to position [162, 0]
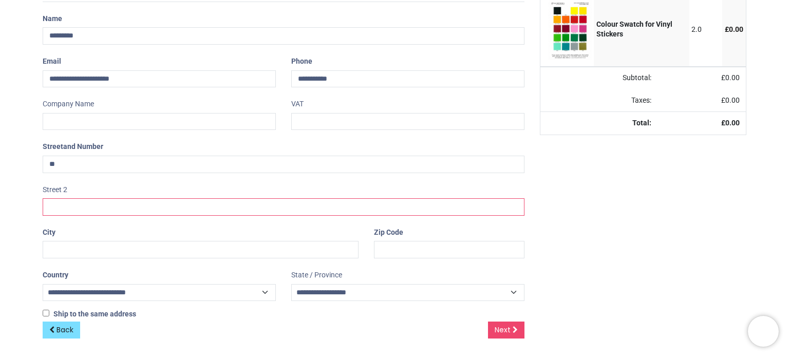
click at [51, 201] on input "text" at bounding box center [284, 206] width 482 height 17
type input "**********"
click at [63, 246] on input "text" at bounding box center [201, 249] width 316 height 17
type input "*****"
click at [395, 243] on input "text" at bounding box center [449, 249] width 150 height 17
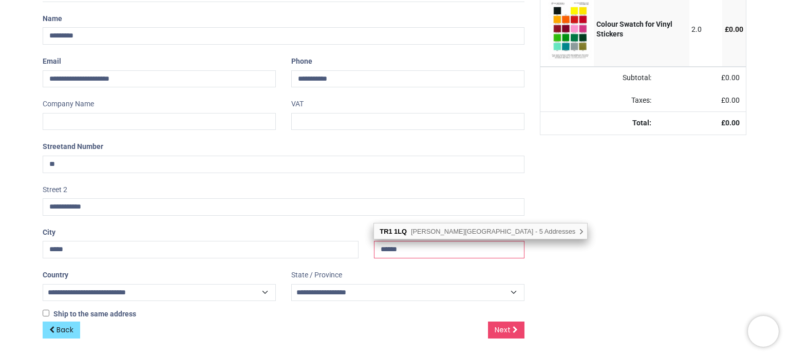
click at [393, 244] on input "******" at bounding box center [449, 249] width 150 height 17
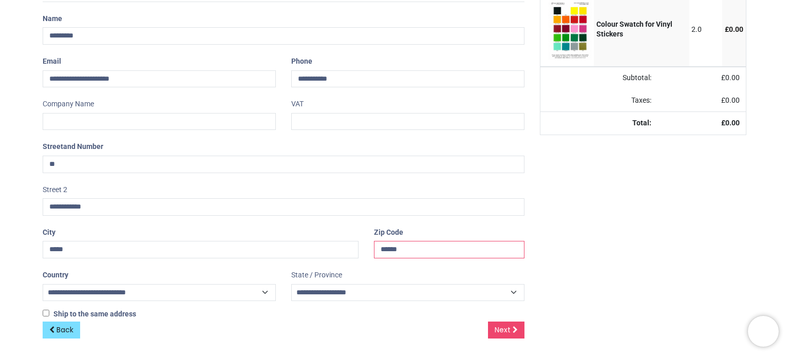
click at [466, 248] on input "******" at bounding box center [449, 249] width 150 height 17
click at [497, 246] on input "******" at bounding box center [449, 249] width 150 height 17
click at [400, 246] on input "******" at bounding box center [449, 249] width 150 height 17
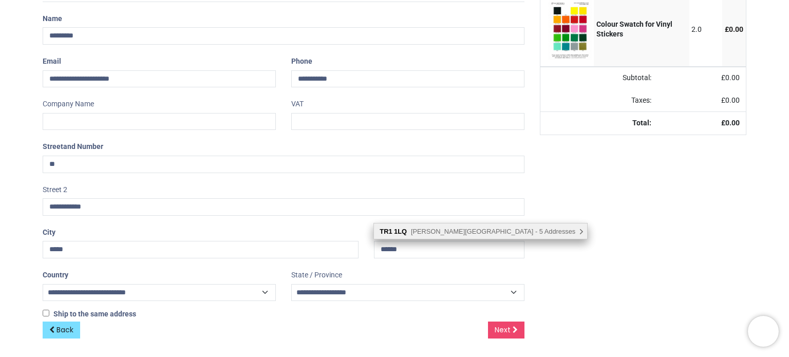
click at [515, 228] on div "TR1 [GEOGRAPHIC_DATA][PERSON_NAME] - 5 Addresses , There are multiple address o…" at bounding box center [480, 230] width 213 height 15
type input "*******"
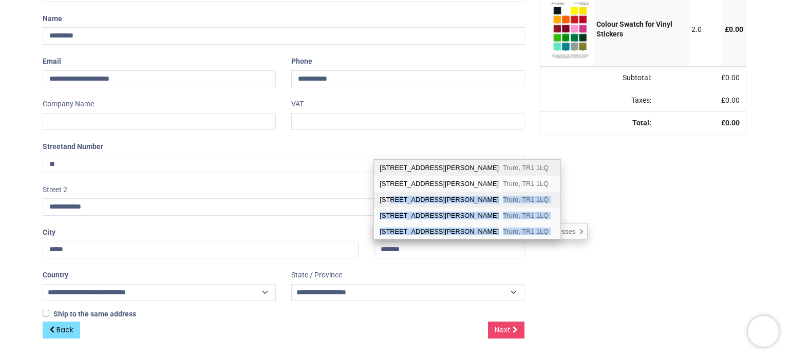
drag, startPoint x: 515, startPoint y: 228, endPoint x: 390, endPoint y: 196, distance: 130.0
click at [390, 196] on div "10 Chellew Road Truro, TR1 1LQ 12 Chellew Road Truro, TR1 1LQ 14 Chellew Road T…" at bounding box center [467, 200] width 186 height 80
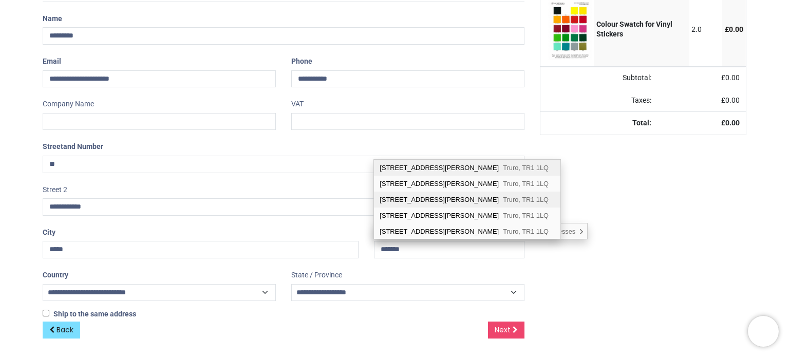
click at [387, 197] on div "14 Chellew Road Truro, TR1 1LQ" at bounding box center [467, 199] width 186 height 16
type input "**********"
select select "***"
type input "*****"
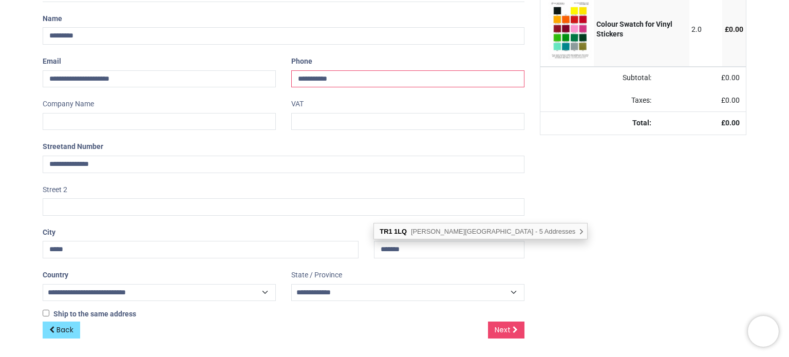
click at [334, 77] on input "**********" at bounding box center [407, 78] width 233 height 17
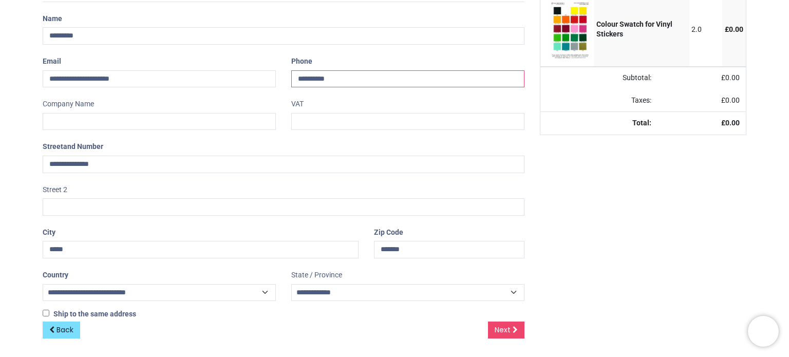
type input "**********"
click at [506, 326] on span "Next" at bounding box center [502, 329] width 16 height 10
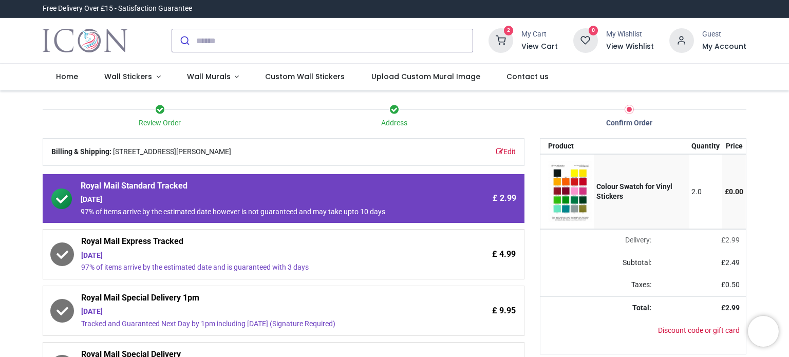
click at [438, 255] on div "£ 4.99" at bounding box center [472, 254] width 87 height 37
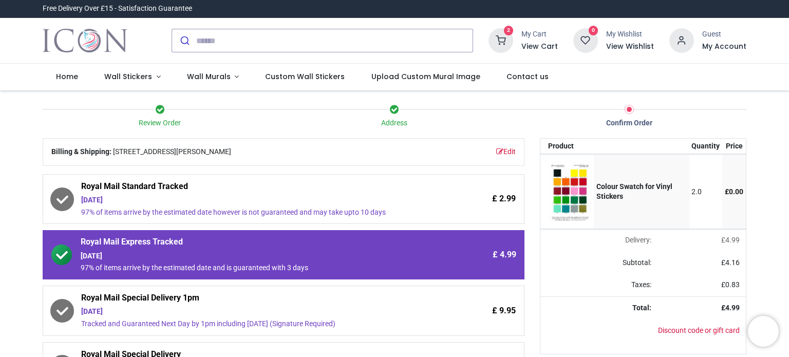
click at [438, 255] on div "£ 4.99" at bounding box center [472, 254] width 87 height 37
click at [509, 150] on link "Edit" at bounding box center [506, 152] width 20 height 10
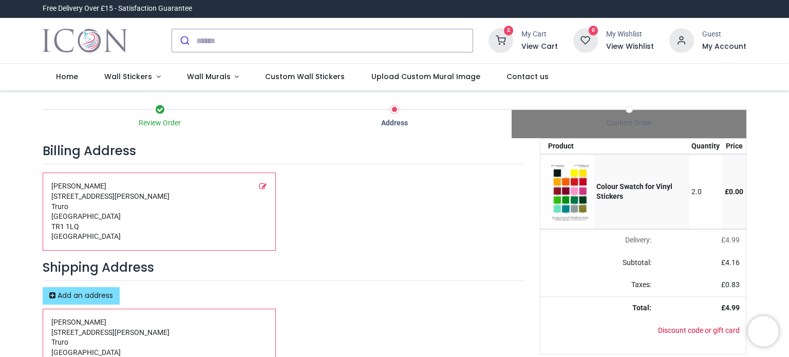
click at [112, 235] on span "[STREET_ADDRESS][PERSON_NAME]" at bounding box center [154, 216] width 207 height 50
click at [321, 244] on div "Billing Address anne ivey 14 Chellew Road Truro Cornwall TR1 1LQ United Kingdom" at bounding box center [283, 194] width 497 height 112
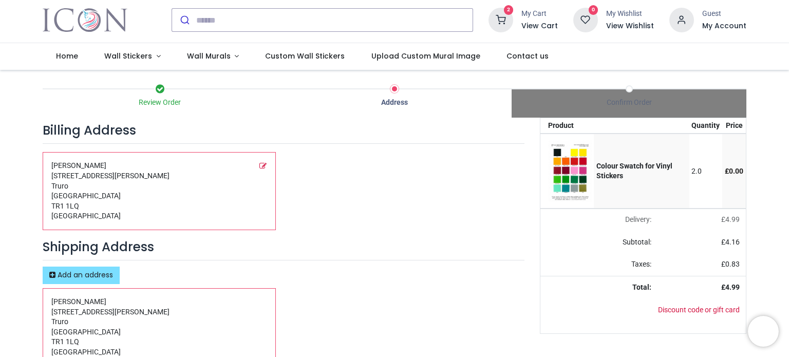
scroll to position [78, 0]
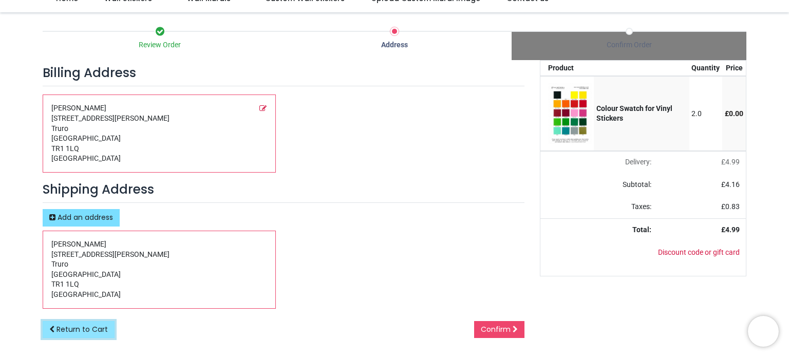
click at [72, 328] on span "Return to Cart" at bounding box center [81, 329] width 51 height 10
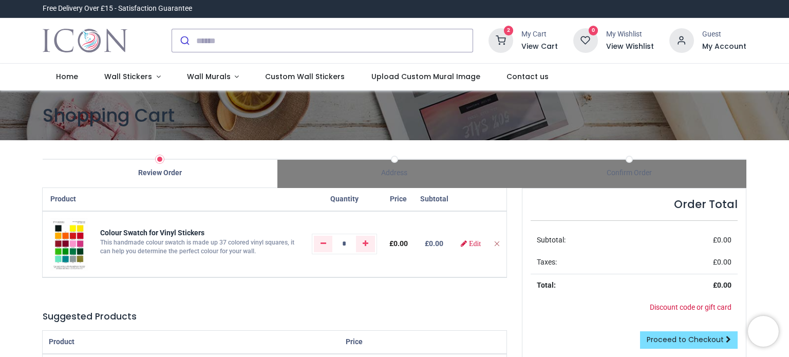
click at [497, 241] on icon "Remove from cart" at bounding box center [496, 243] width 7 height 7
type input "*"
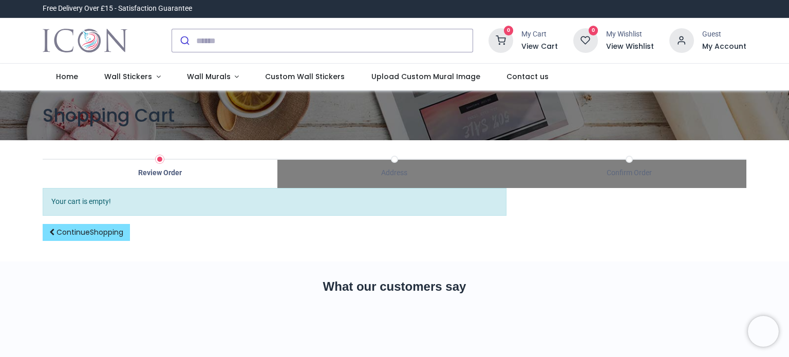
click at [497, 241] on div "Continue Shopping" at bounding box center [275, 241] width 464 height 34
